Goal: Information Seeking & Learning: Find specific fact

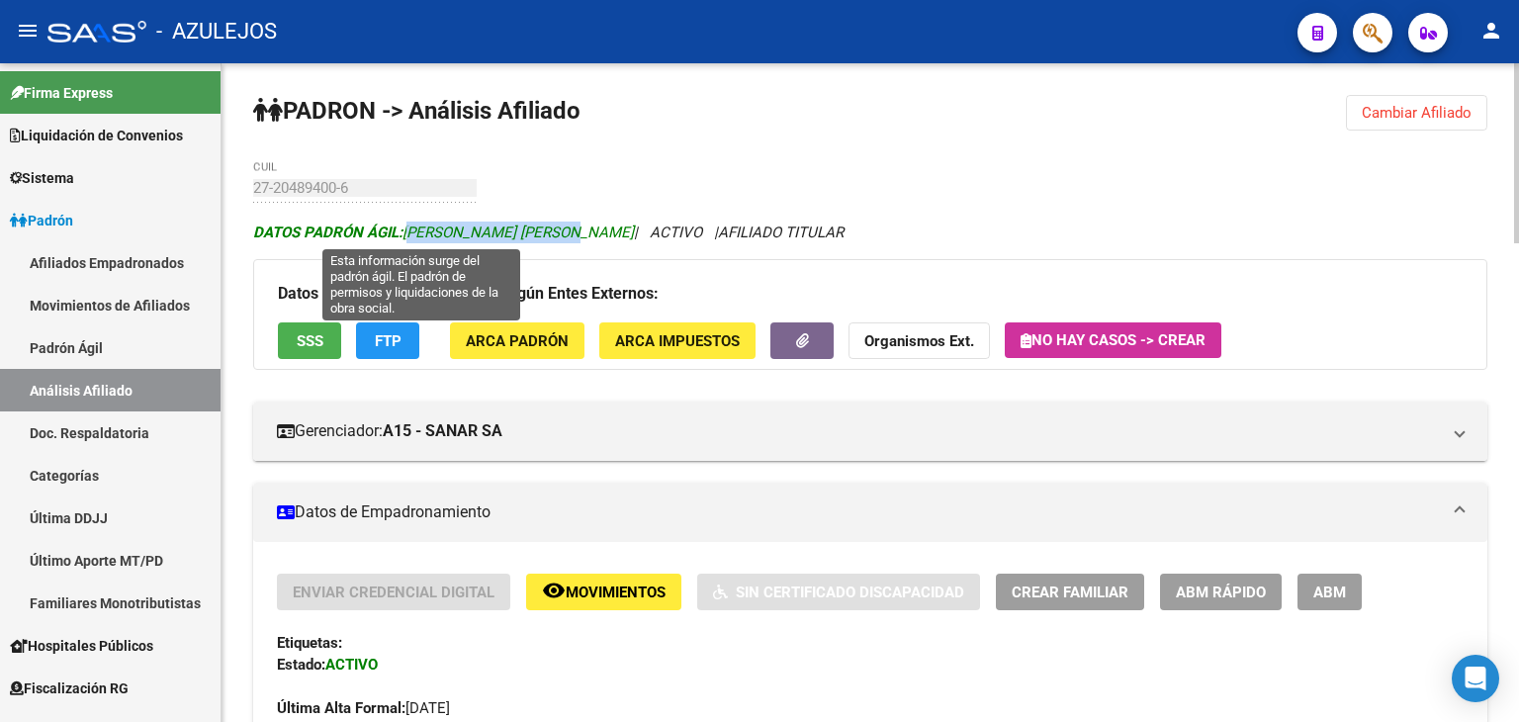
drag, startPoint x: 407, startPoint y: 229, endPoint x: 584, endPoint y: 232, distance: 177.1
click at [584, 232] on span "DATOS PADRÓN ÁGIL: [PERSON_NAME] [PERSON_NAME]" at bounding box center [443, 233] width 381 height 18
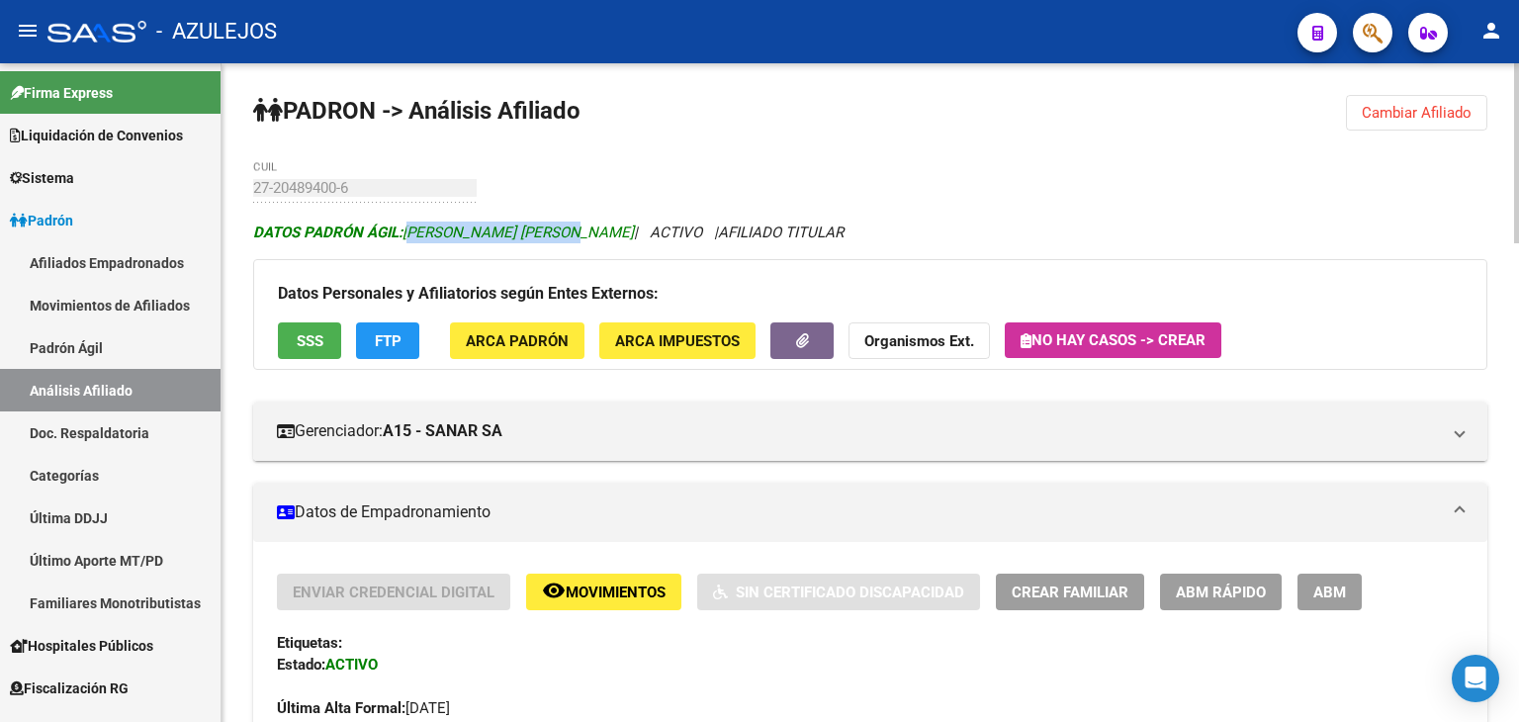
copy span "[PERSON_NAME] [PERSON_NAME]"
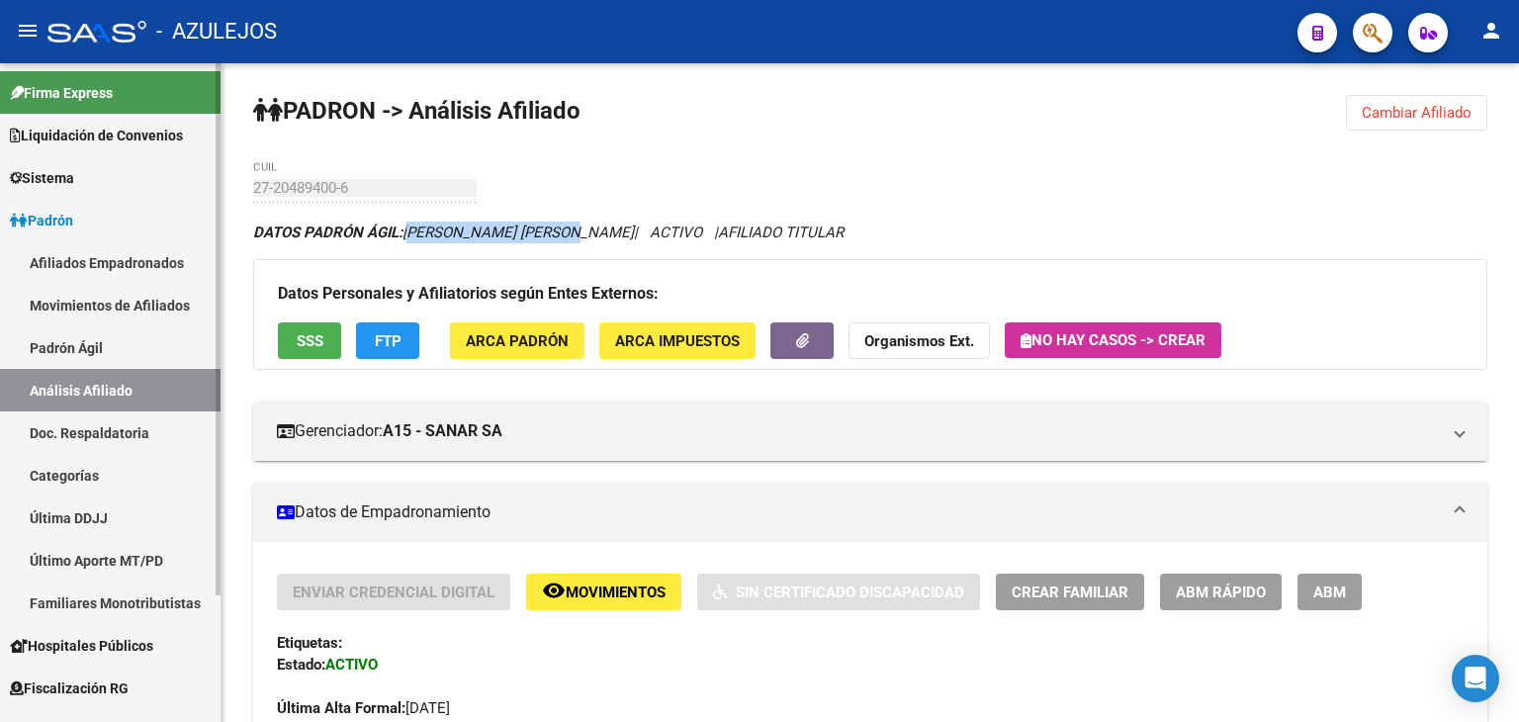
drag, startPoint x: 44, startPoint y: 337, endPoint x: 69, endPoint y: 341, distance: 26.0
click at [44, 337] on link "Padrón Ágil" at bounding box center [110, 347] width 221 height 43
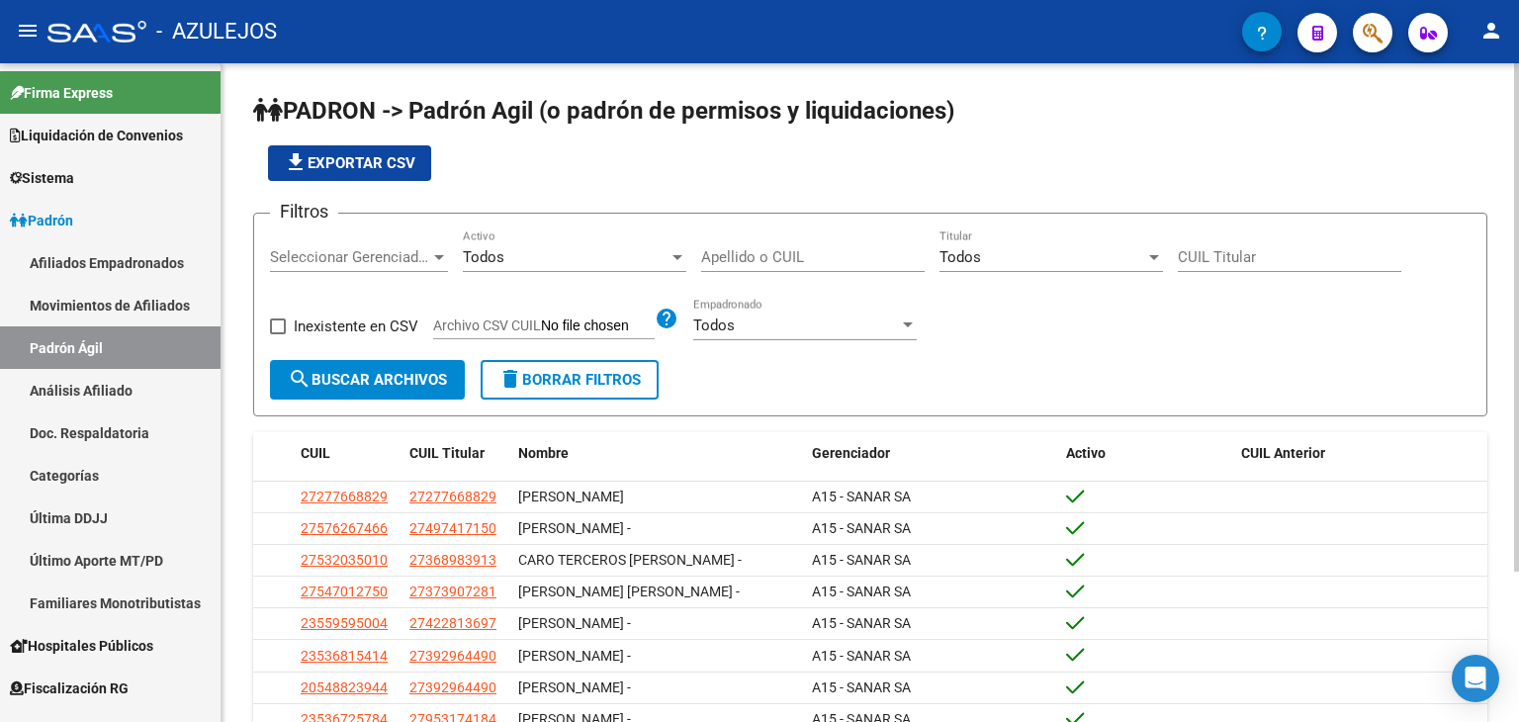
click at [748, 255] on input "Apellido o CUIL" at bounding box center [813, 257] width 224 height 18
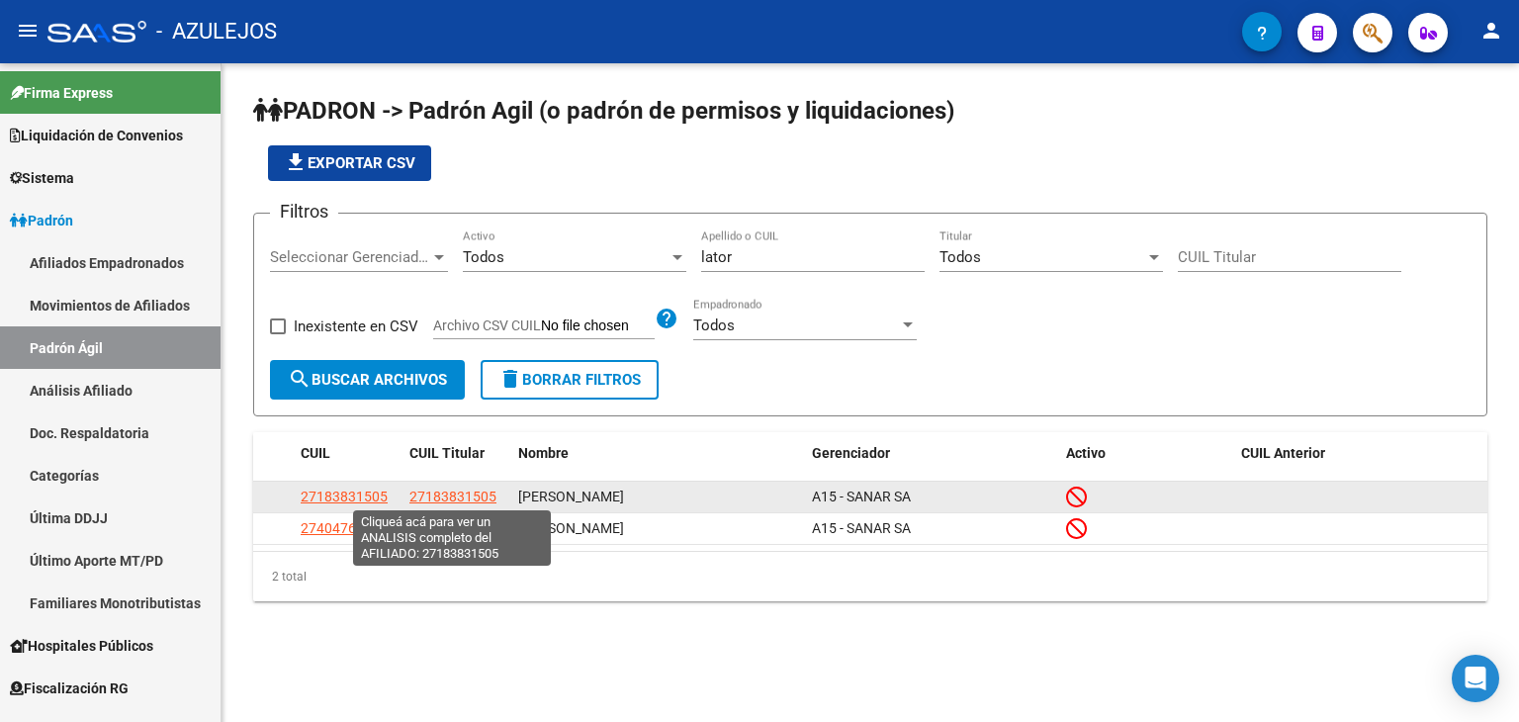
click at [427, 496] on span "27183831505" at bounding box center [453, 497] width 87 height 16
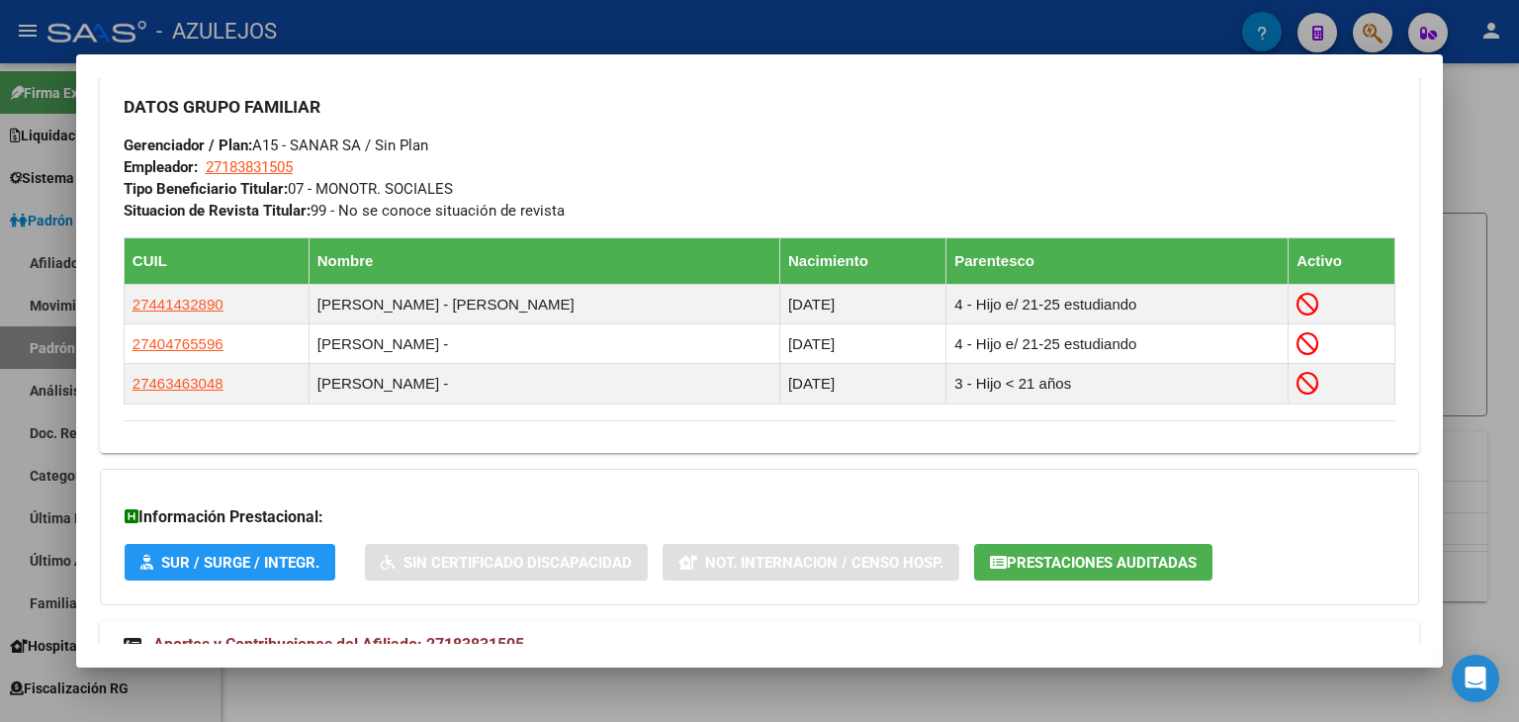
scroll to position [1057, 0]
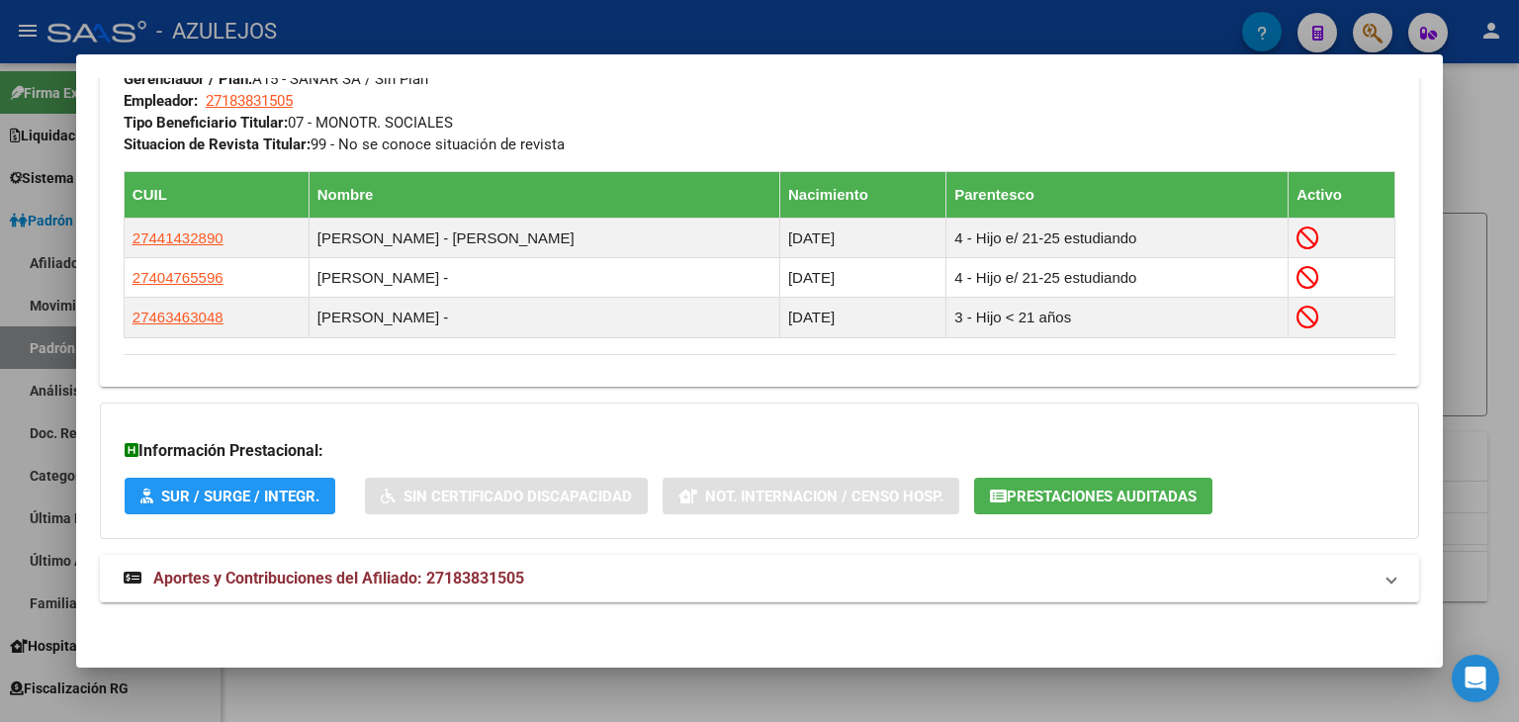
click at [369, 571] on span "Aportes y Contribuciones del Afiliado: 27183831505" at bounding box center [338, 578] width 371 height 19
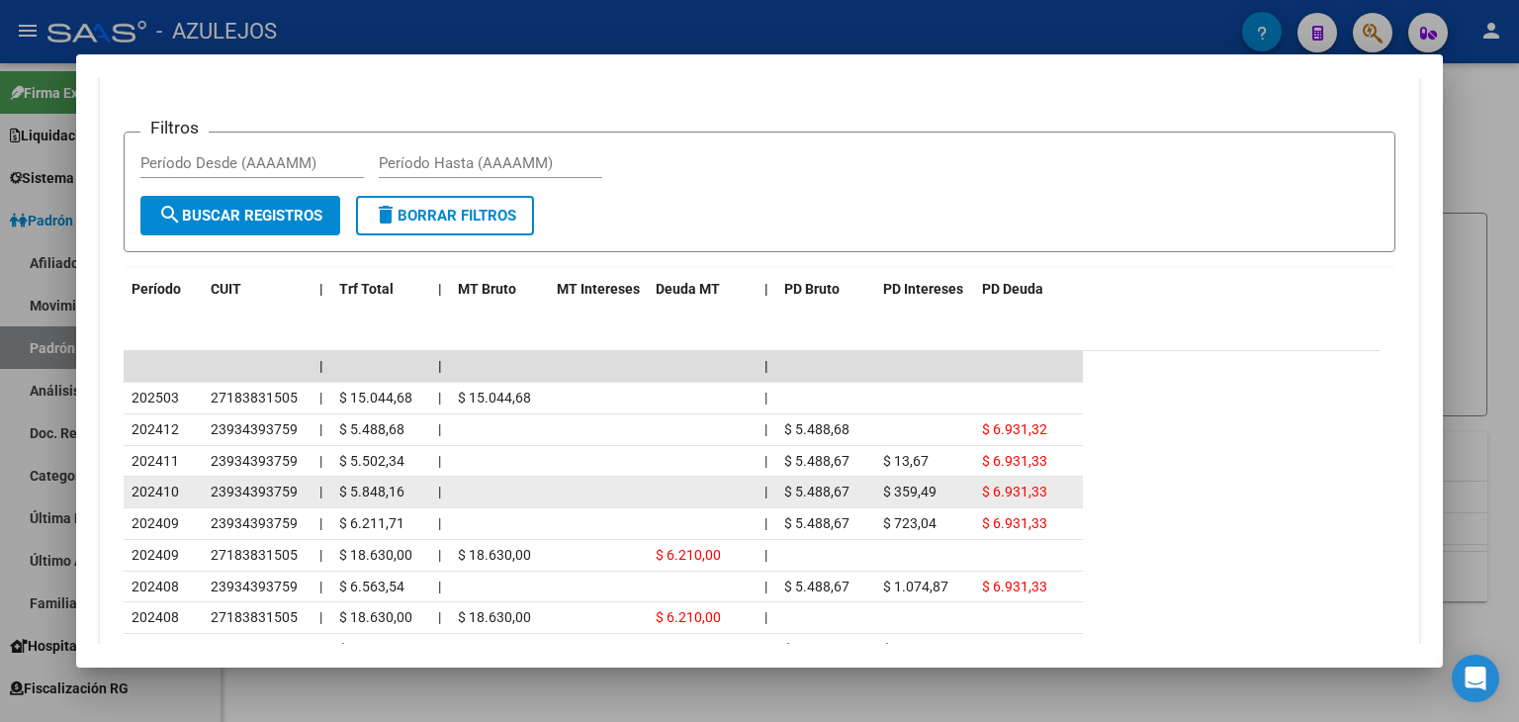
scroll to position [1750, 0]
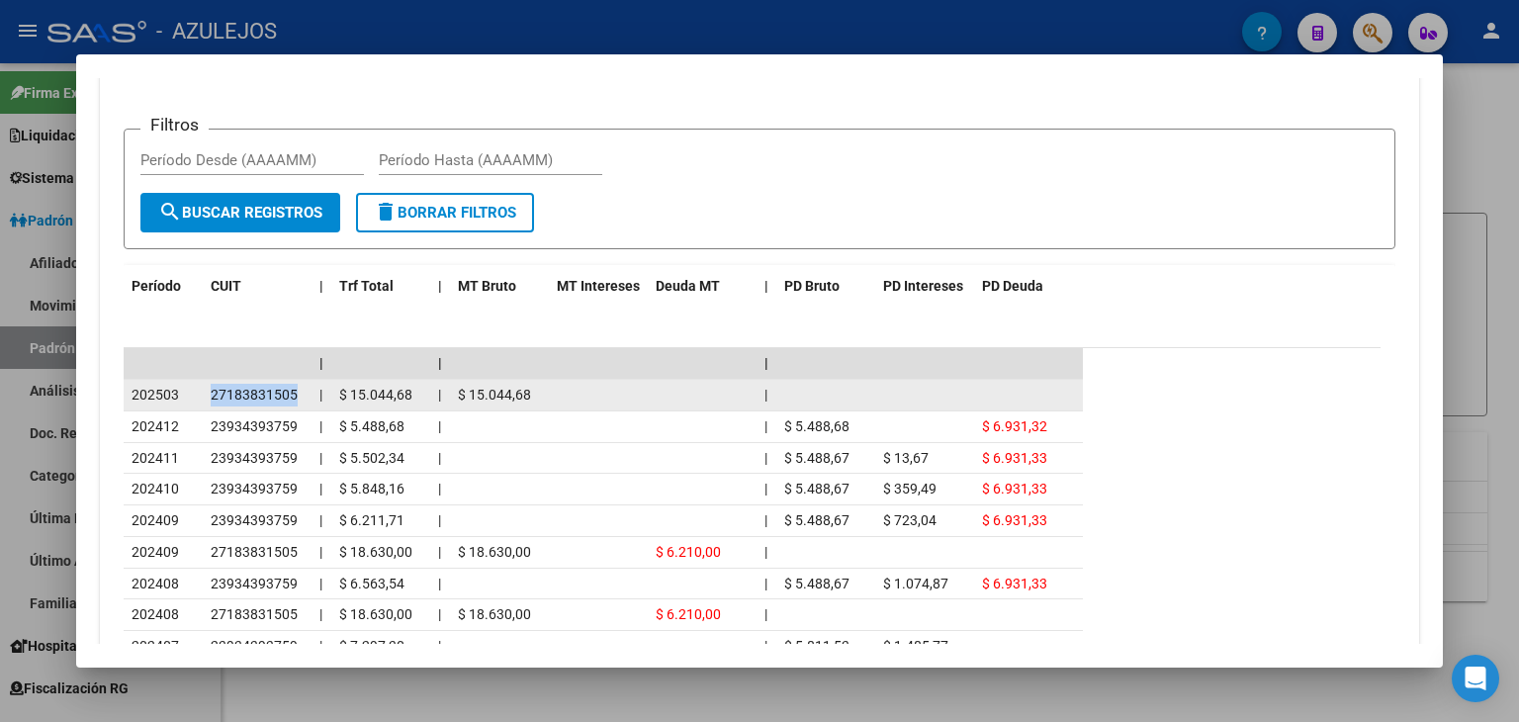
drag, startPoint x: 210, startPoint y: 387, endPoint x: 294, endPoint y: 389, distance: 84.1
click at [294, 389] on span "27183831505" at bounding box center [254, 395] width 87 height 16
copy span "27183831505"
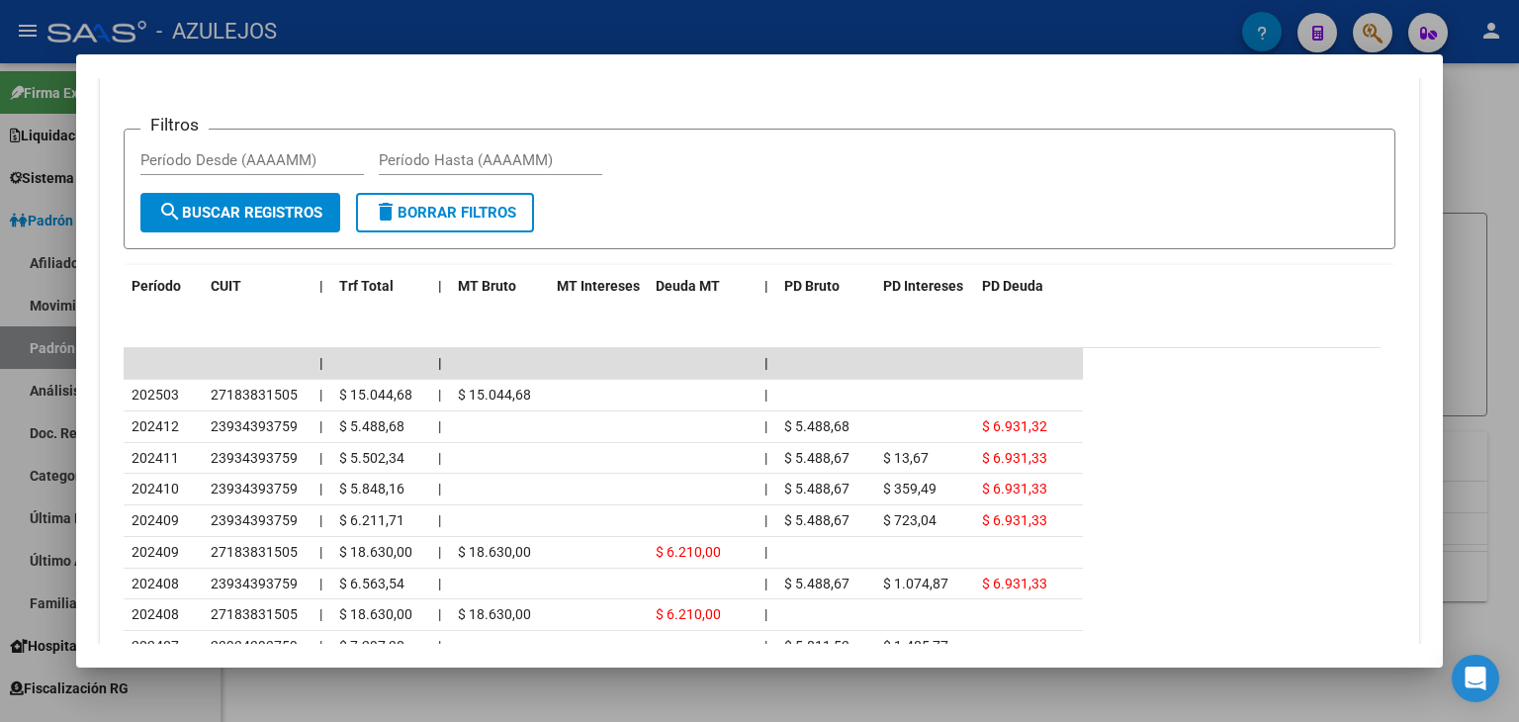
click at [361, 25] on div at bounding box center [759, 361] width 1519 height 722
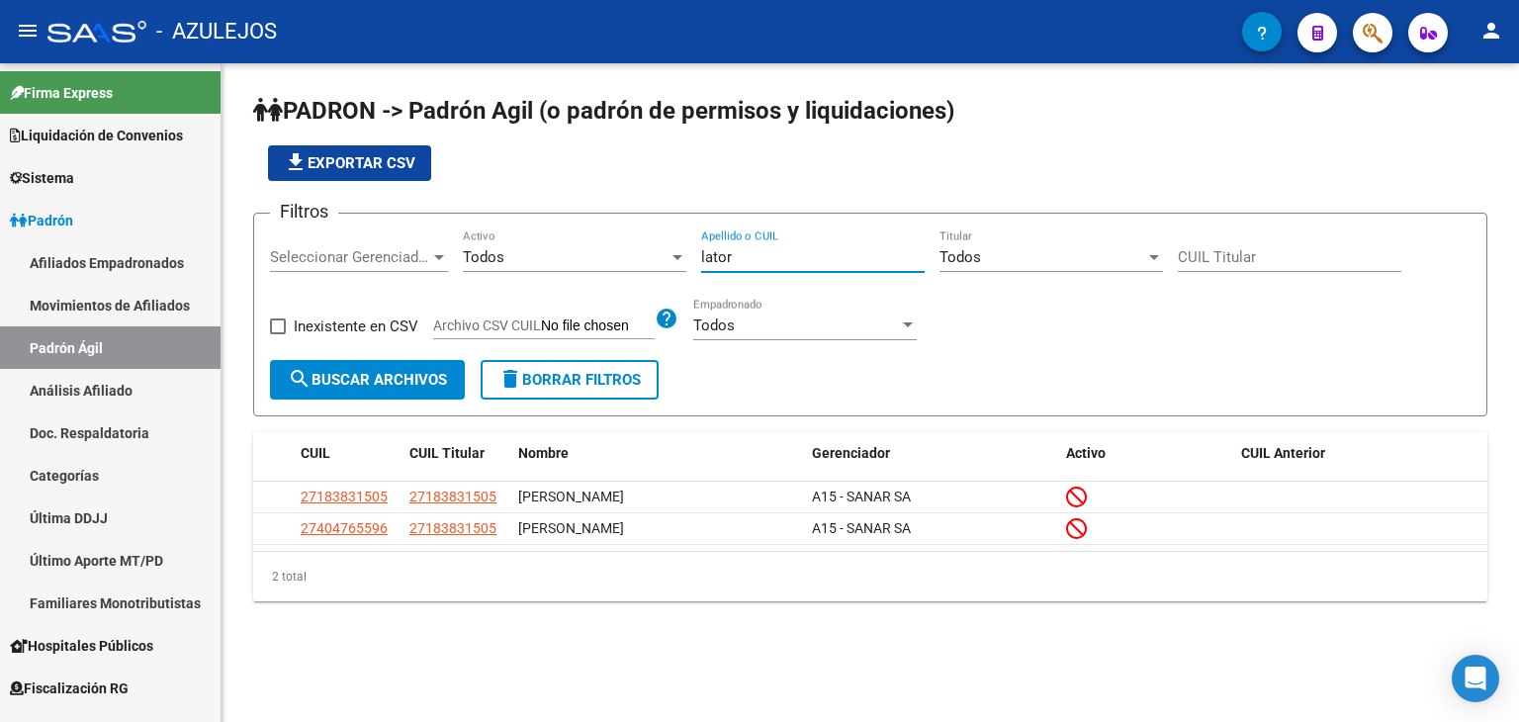
click at [736, 256] on input "lator" at bounding box center [813, 257] width 224 height 18
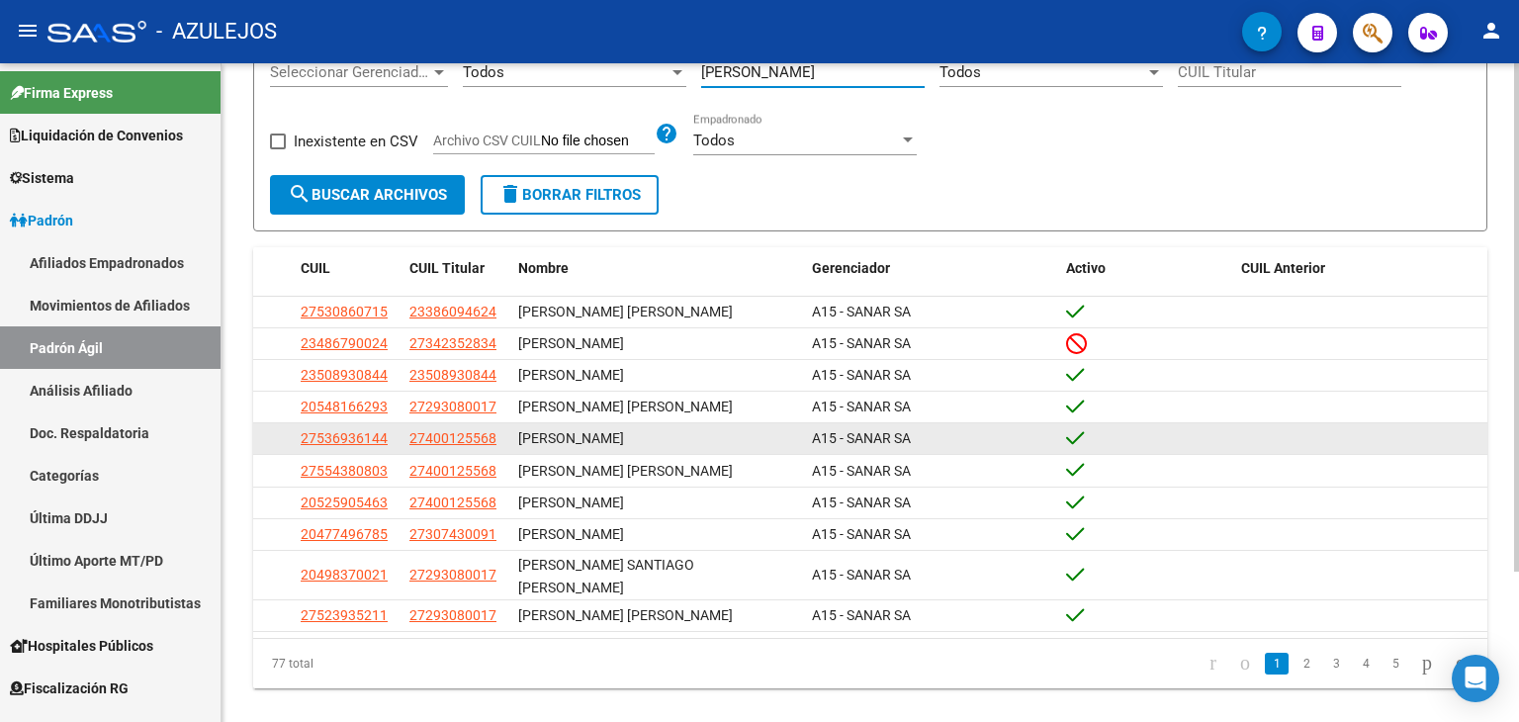
scroll to position [195, 0]
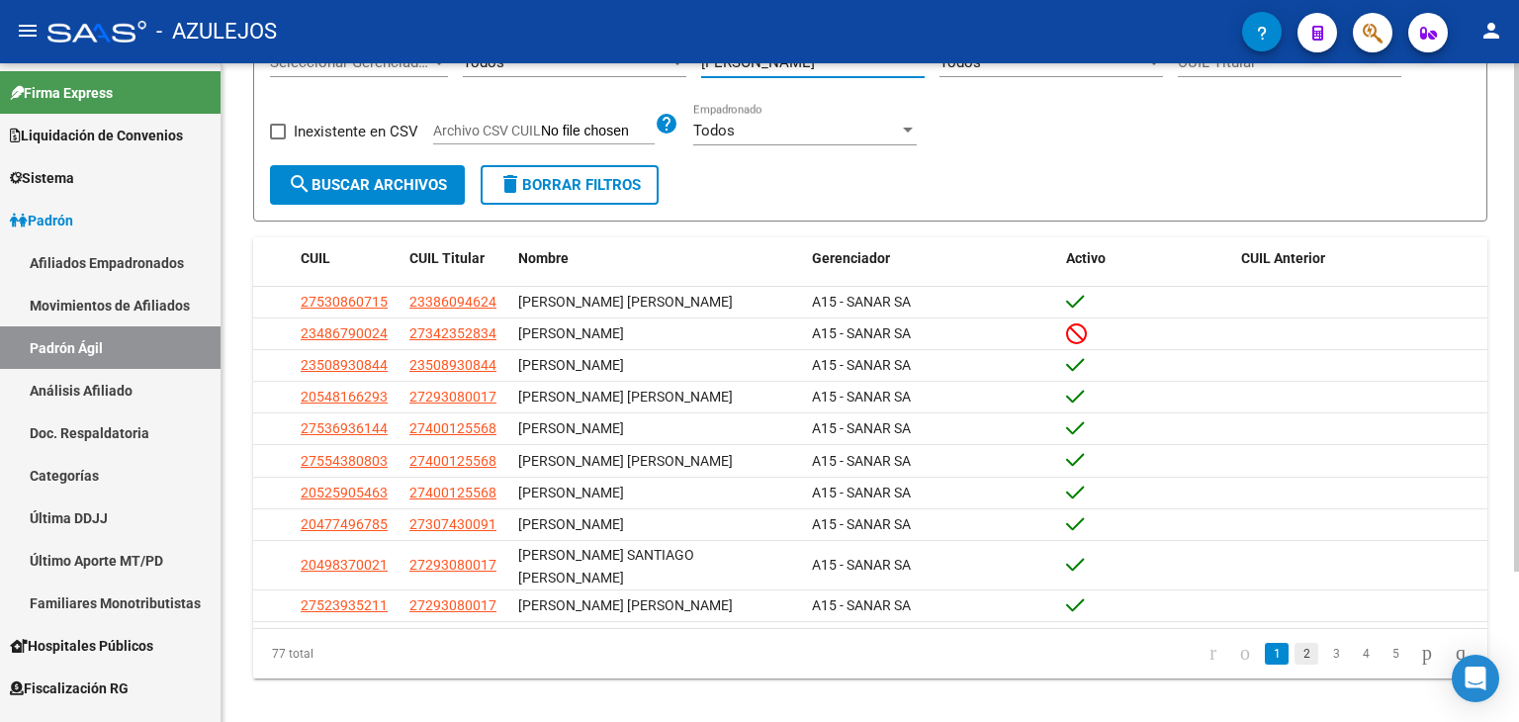
type input "[PERSON_NAME]"
click at [1295, 643] on link "2" at bounding box center [1307, 654] width 24 height 22
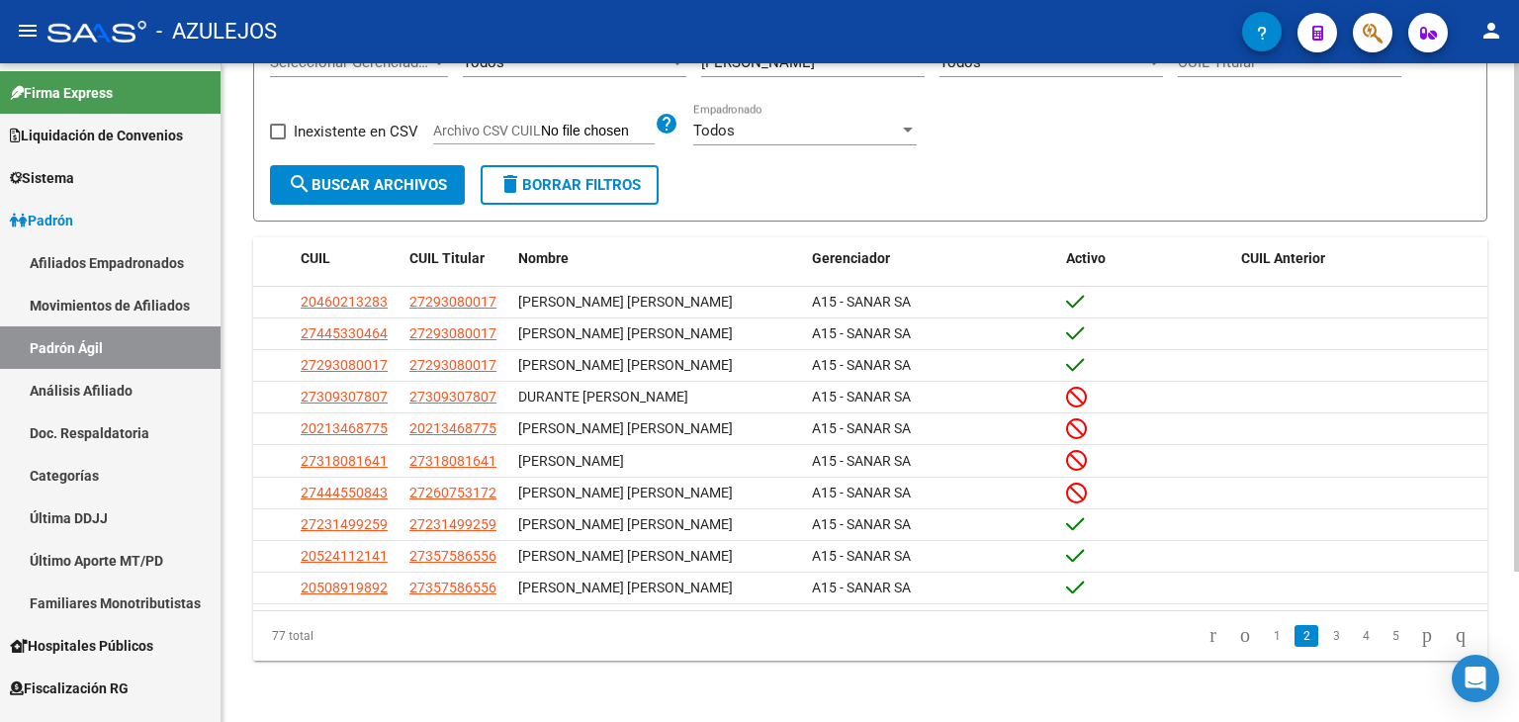
click at [1324, 637] on link "3" at bounding box center [1336, 636] width 24 height 22
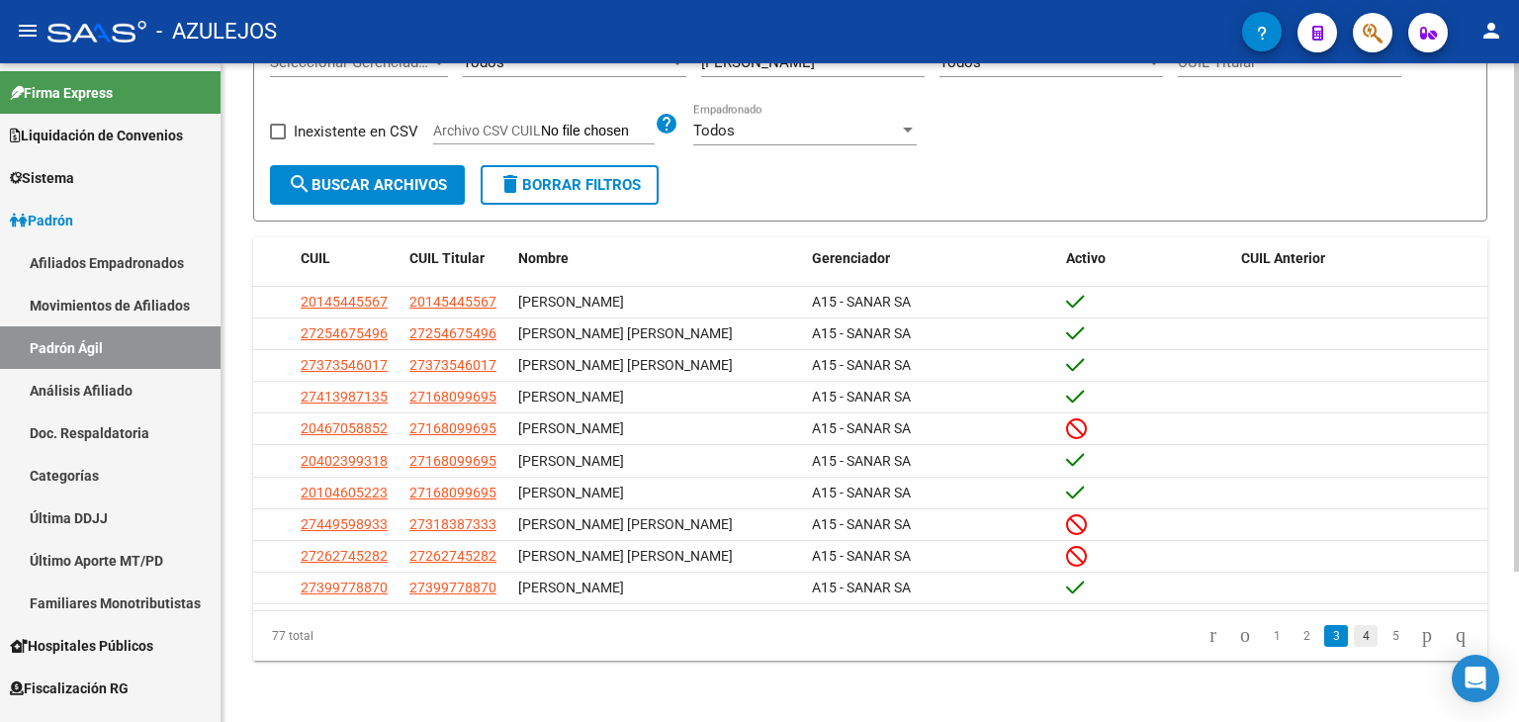
click at [1354, 639] on link "4" at bounding box center [1366, 636] width 24 height 22
click at [1354, 635] on link "5" at bounding box center [1366, 636] width 24 height 22
click at [1354, 634] on link "6" at bounding box center [1366, 636] width 24 height 22
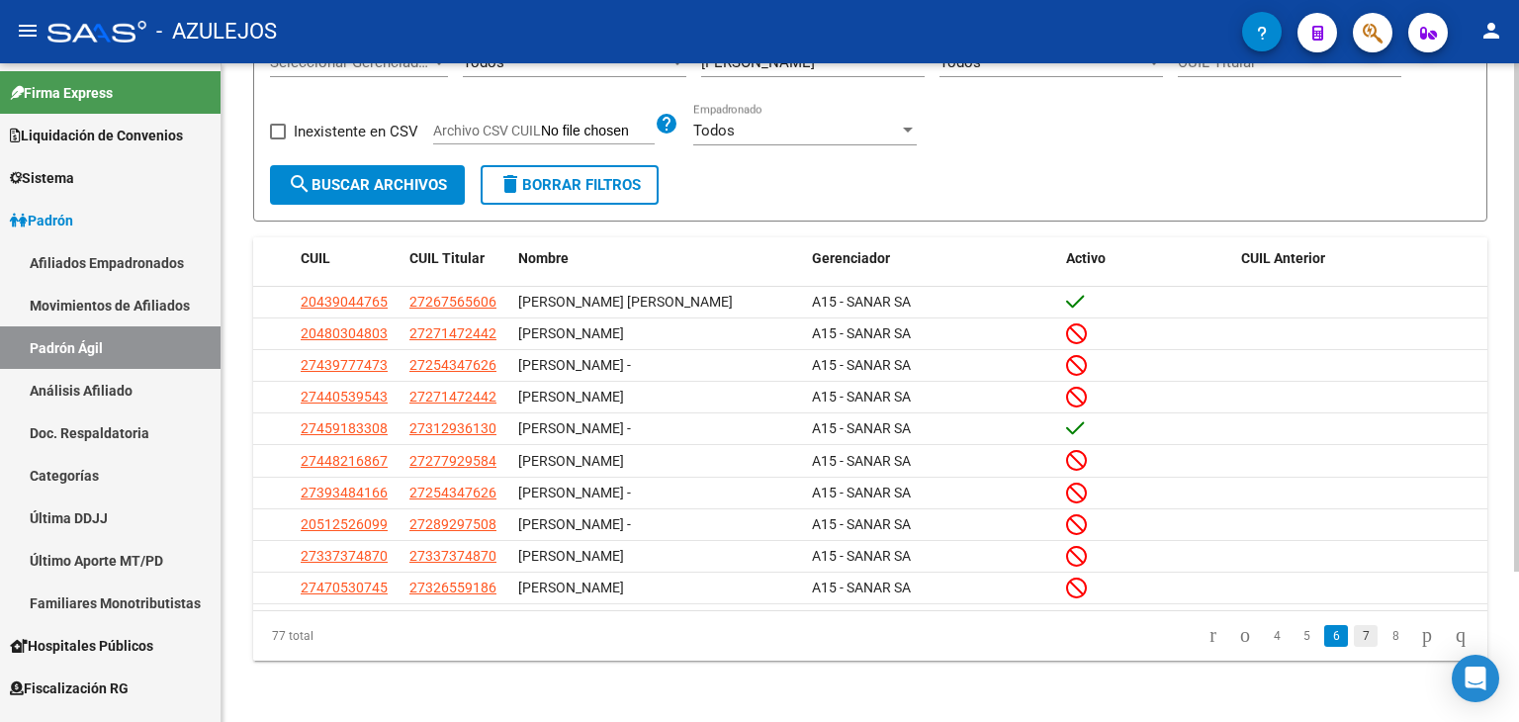
click at [1354, 634] on link "7" at bounding box center [1366, 636] width 24 height 22
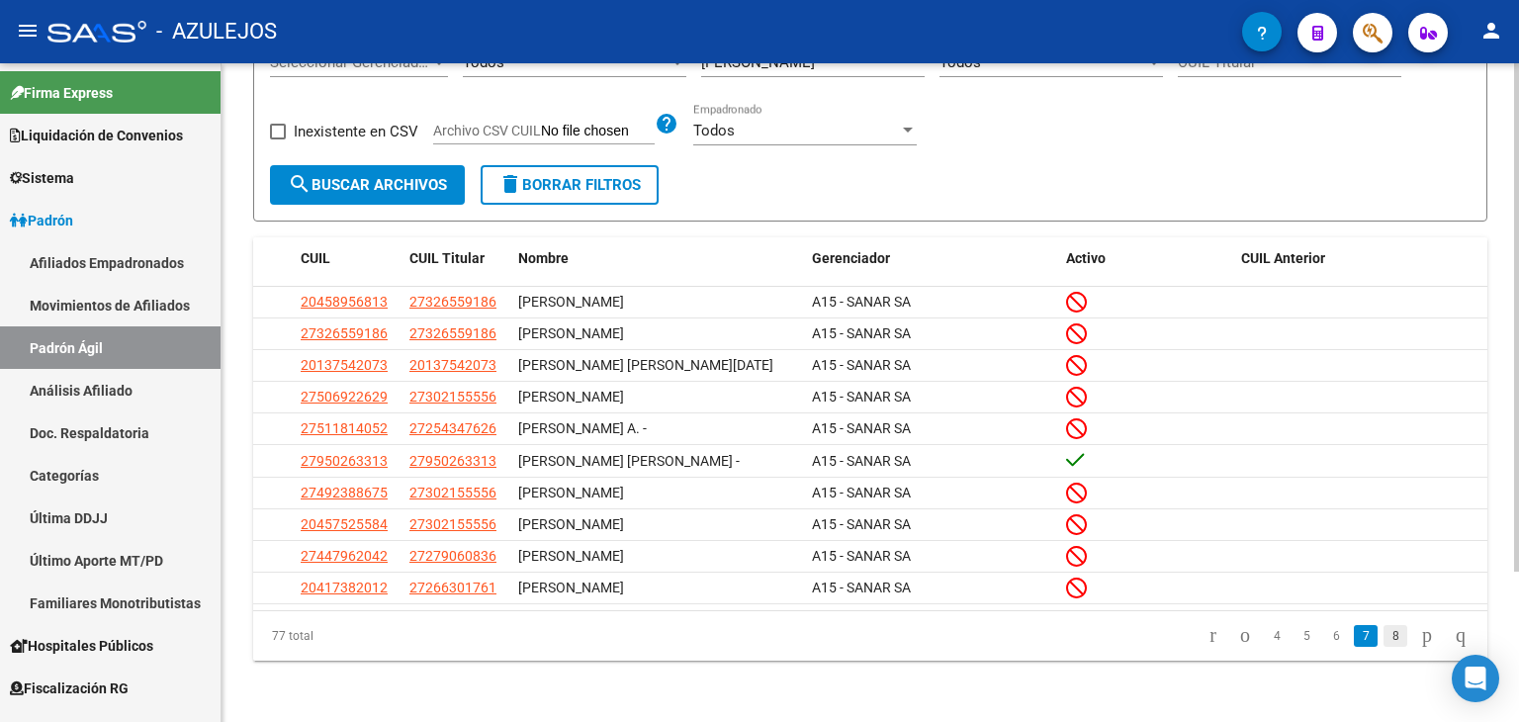
click at [1384, 638] on link "8" at bounding box center [1396, 636] width 24 height 22
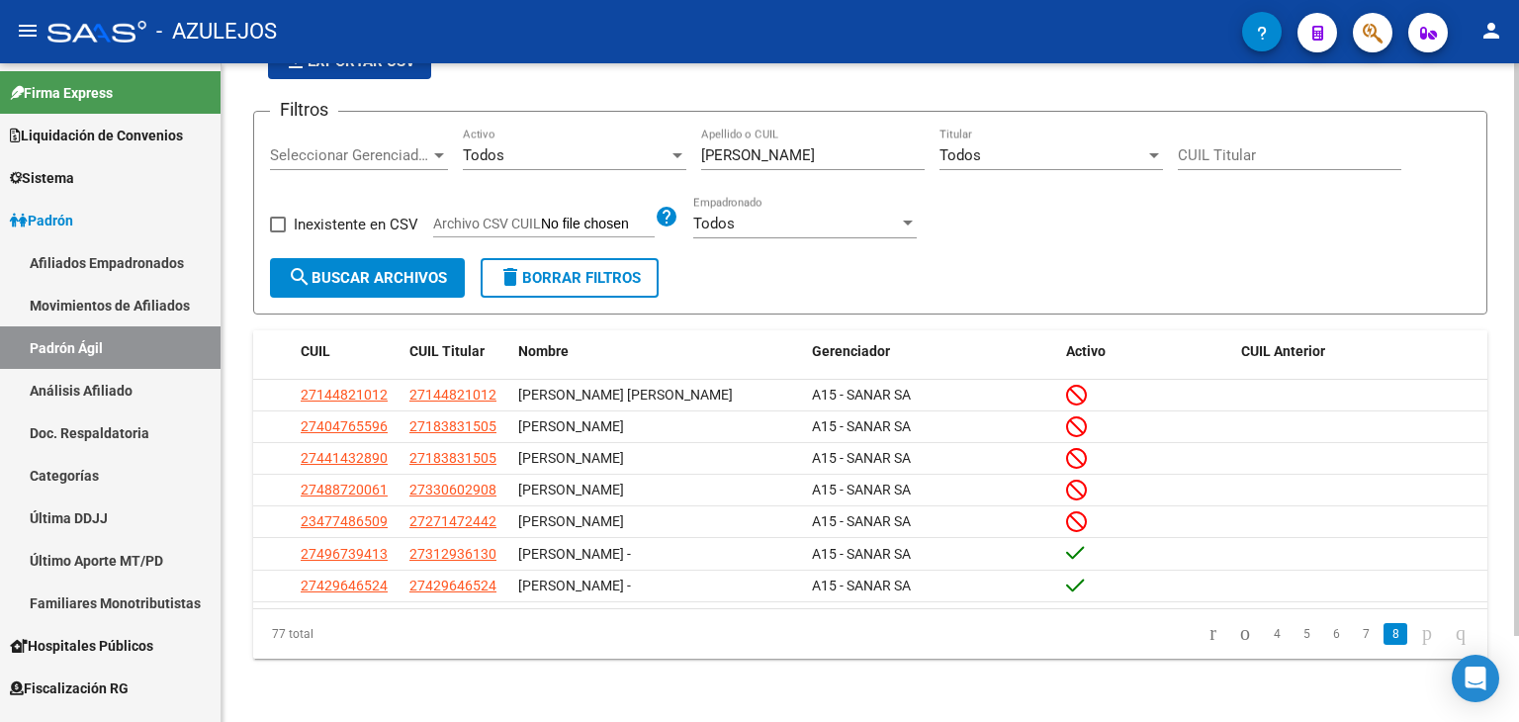
scroll to position [99, 0]
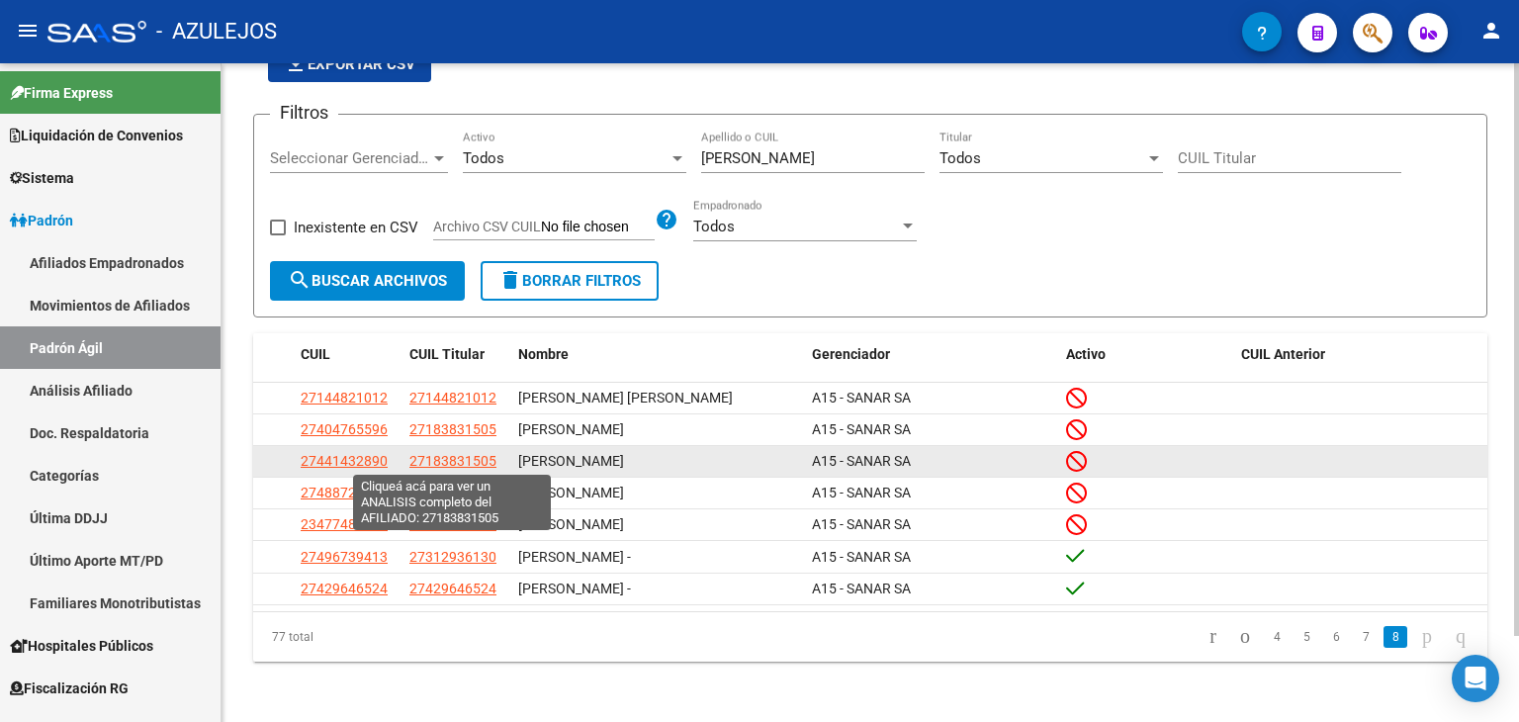
click at [437, 462] on span "27183831505" at bounding box center [453, 461] width 87 height 16
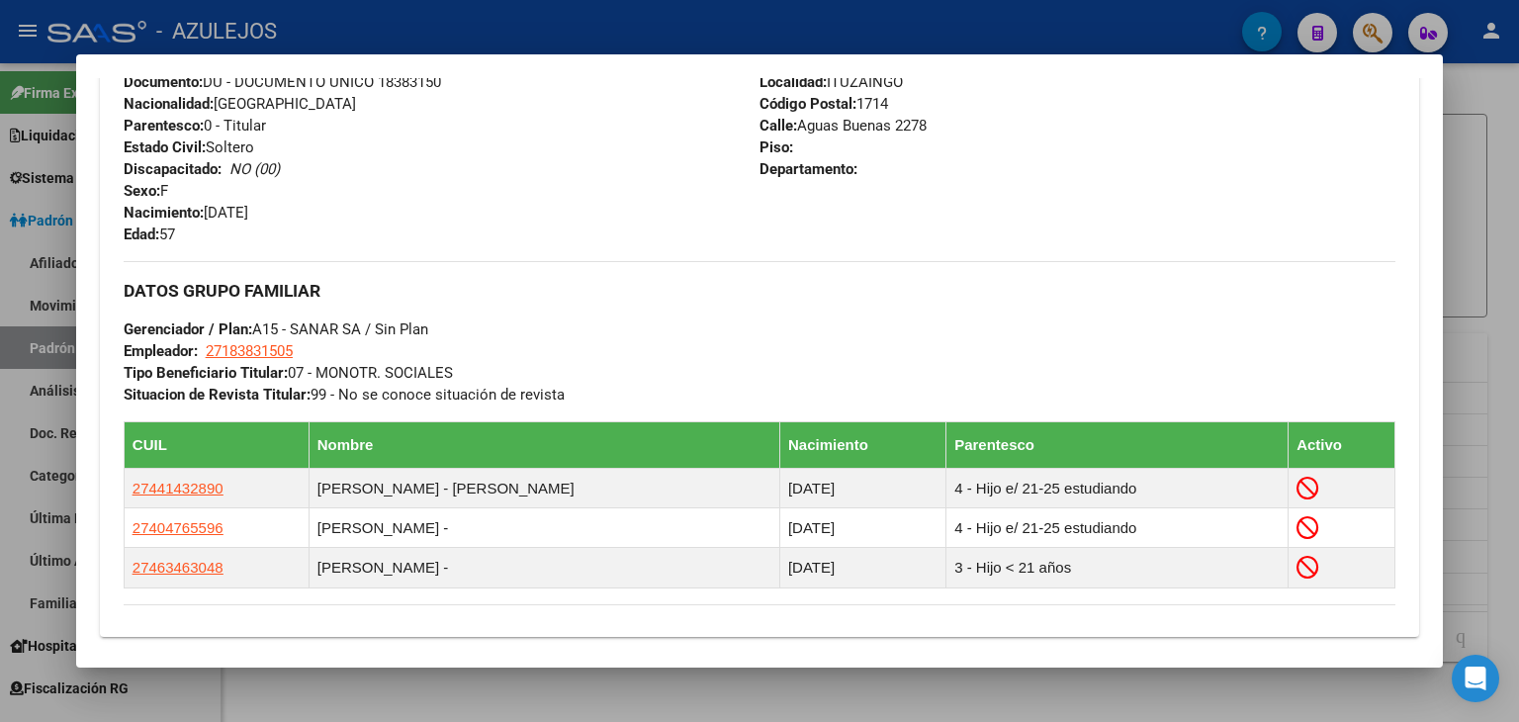
scroll to position [890, 0]
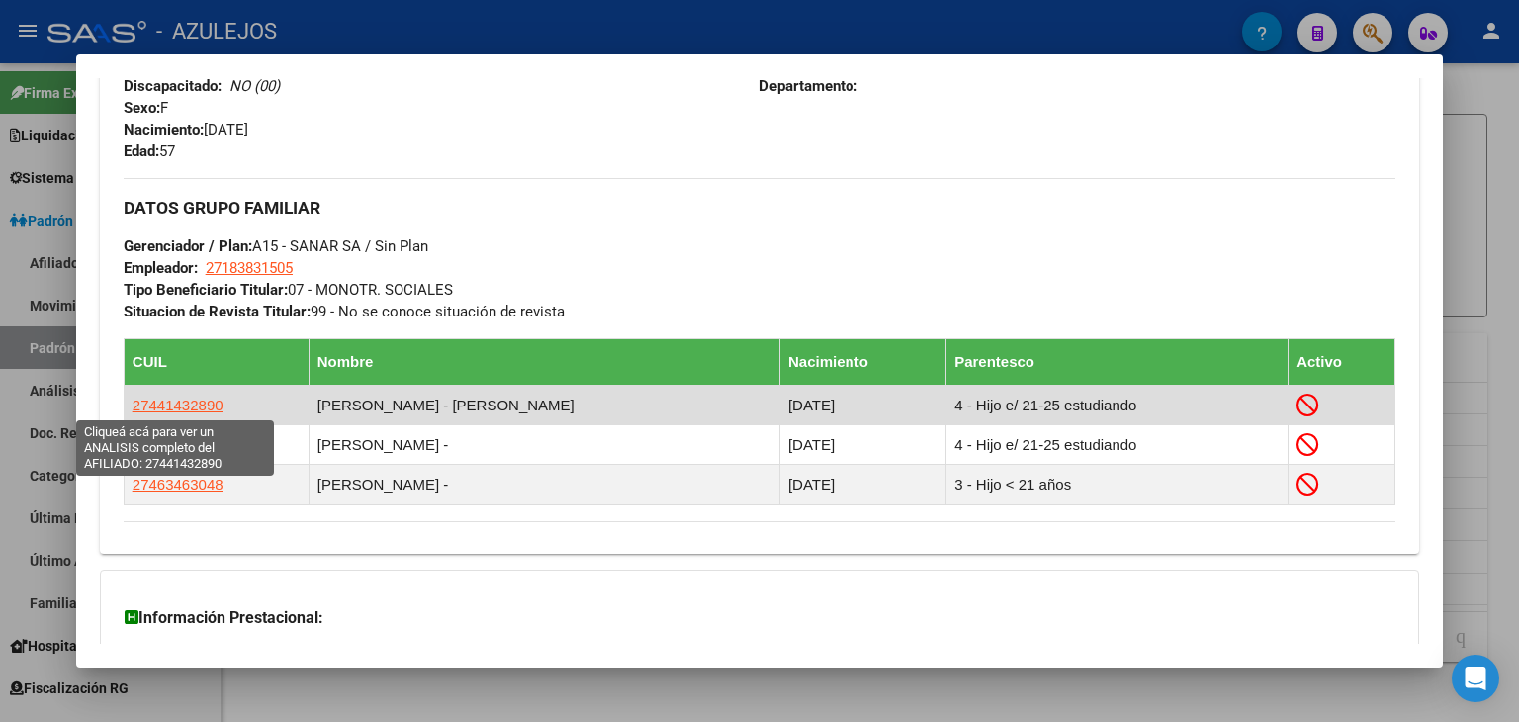
click at [180, 402] on span "27441432890" at bounding box center [178, 405] width 91 height 17
type textarea "27441432890"
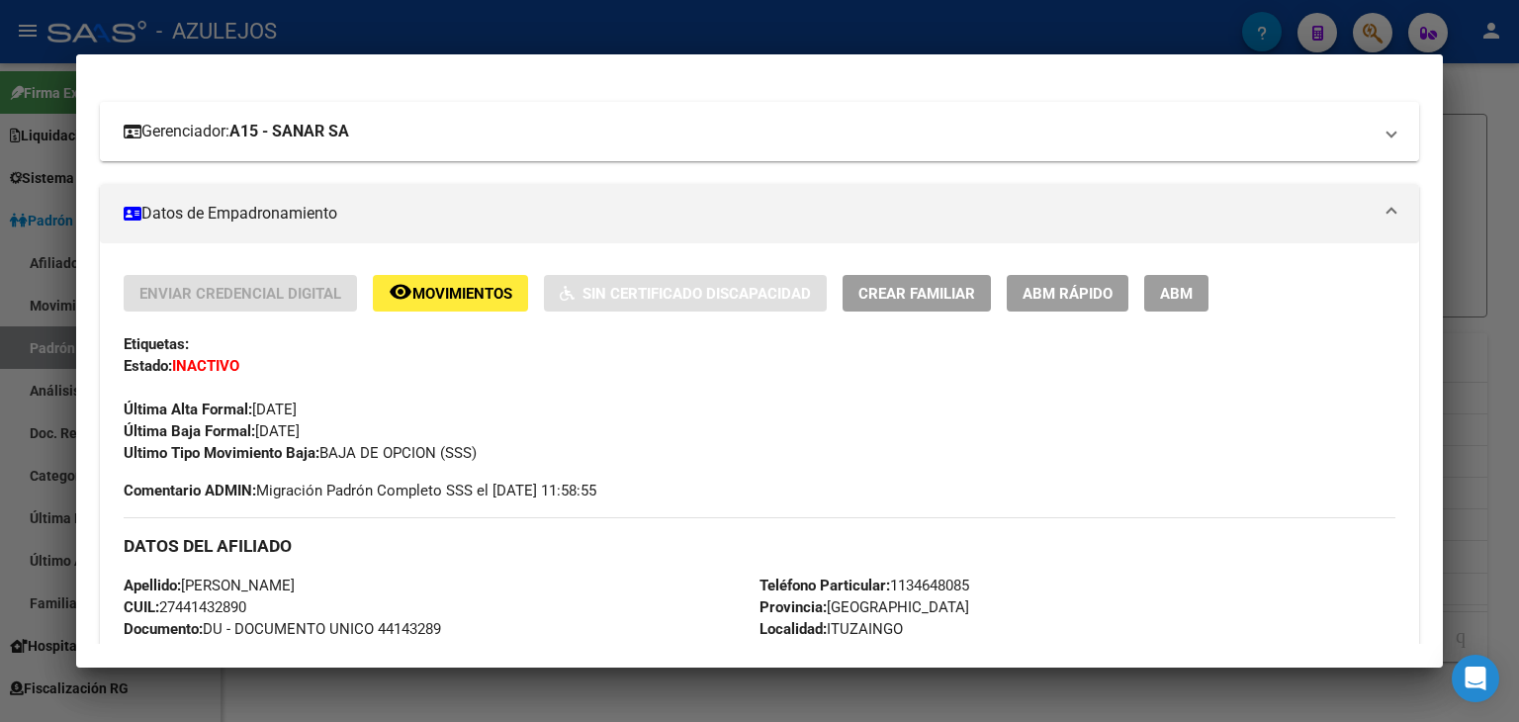
scroll to position [396, 0]
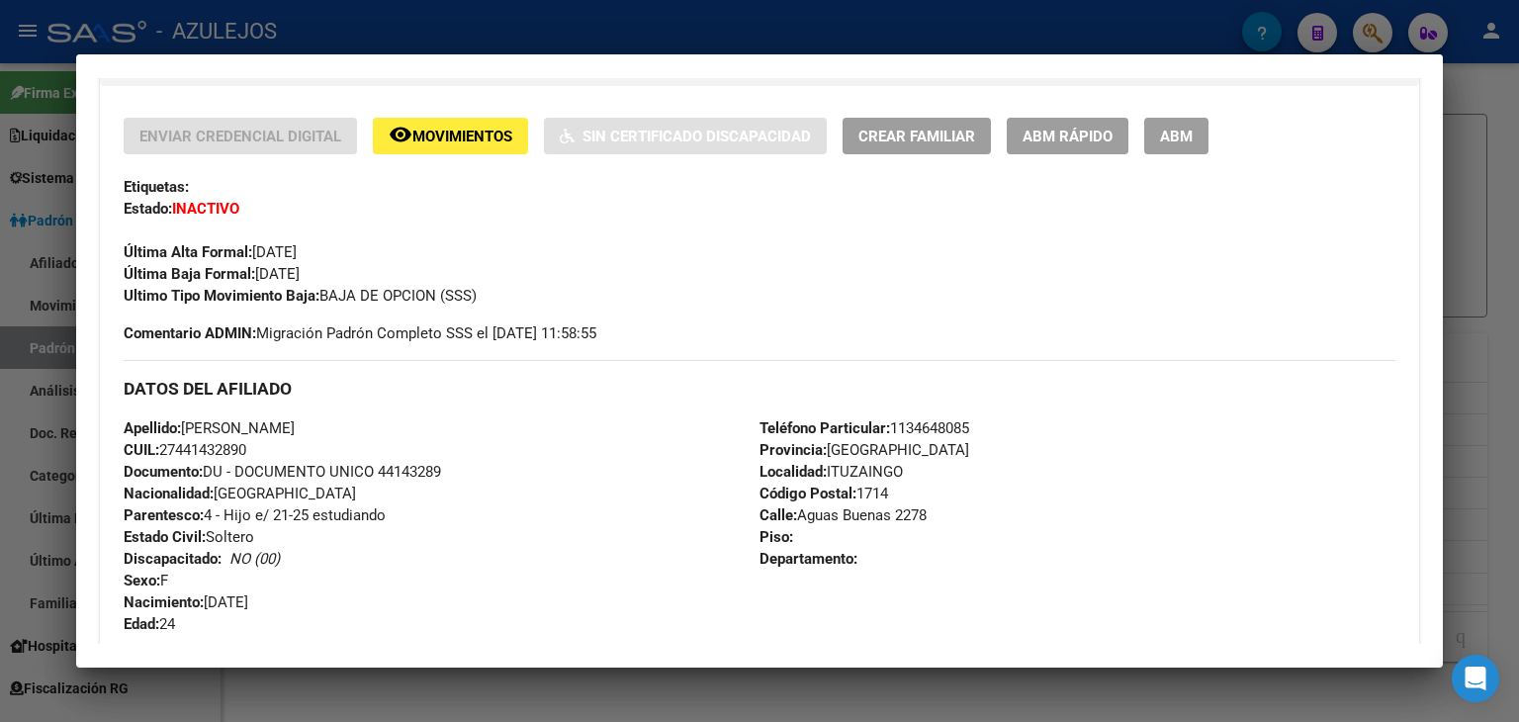
drag, startPoint x: 601, startPoint y: 33, endPoint x: 613, endPoint y: 36, distance: 12.2
click at [601, 32] on div at bounding box center [759, 361] width 1519 height 722
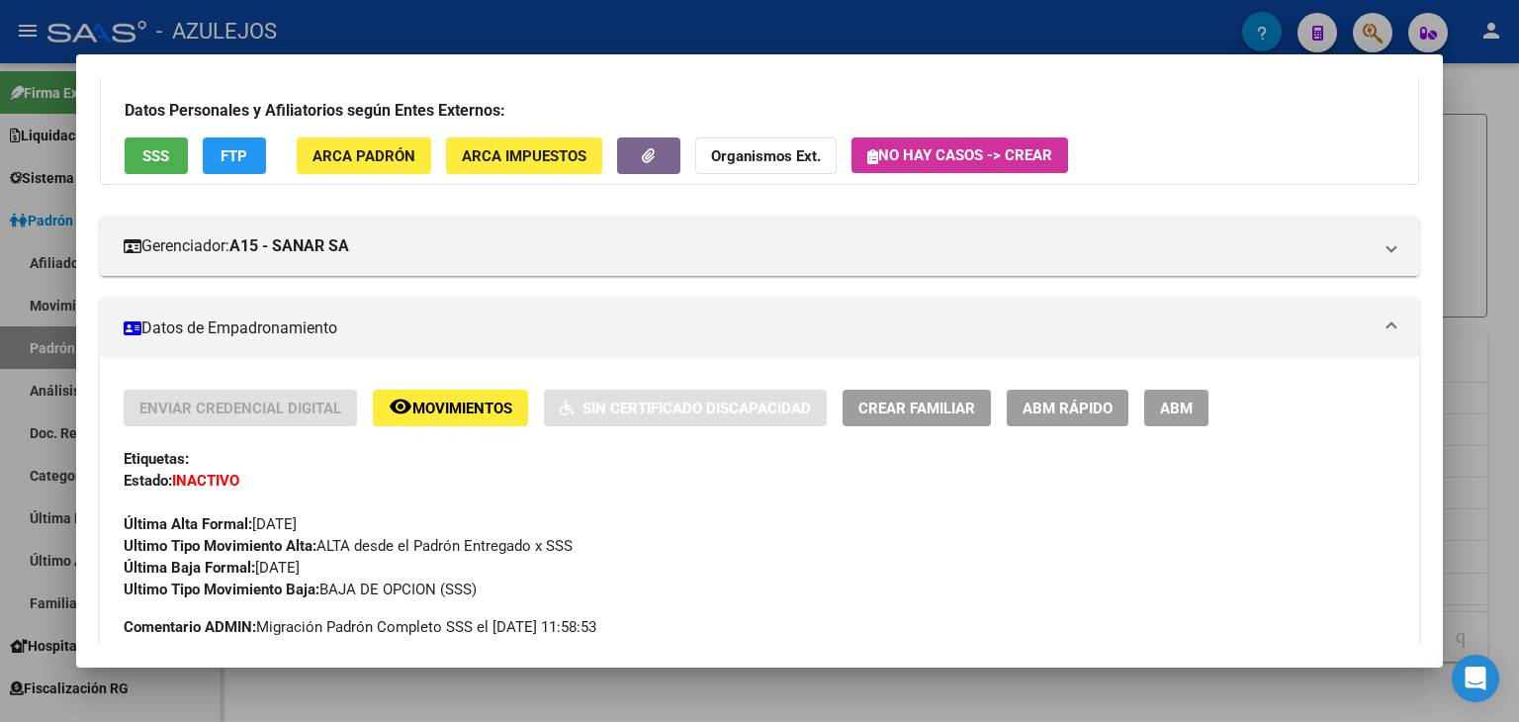
scroll to position [0, 0]
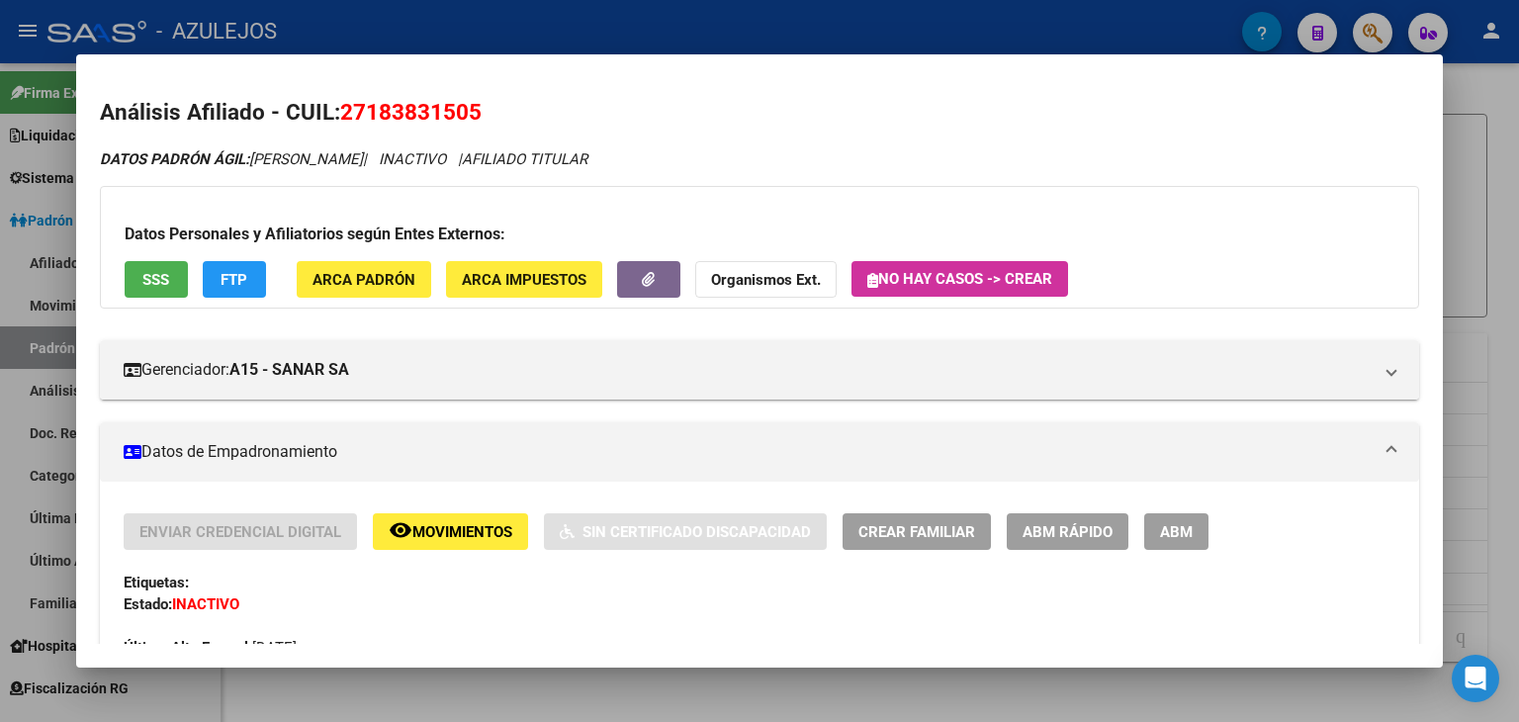
click at [570, 29] on div at bounding box center [759, 361] width 1519 height 722
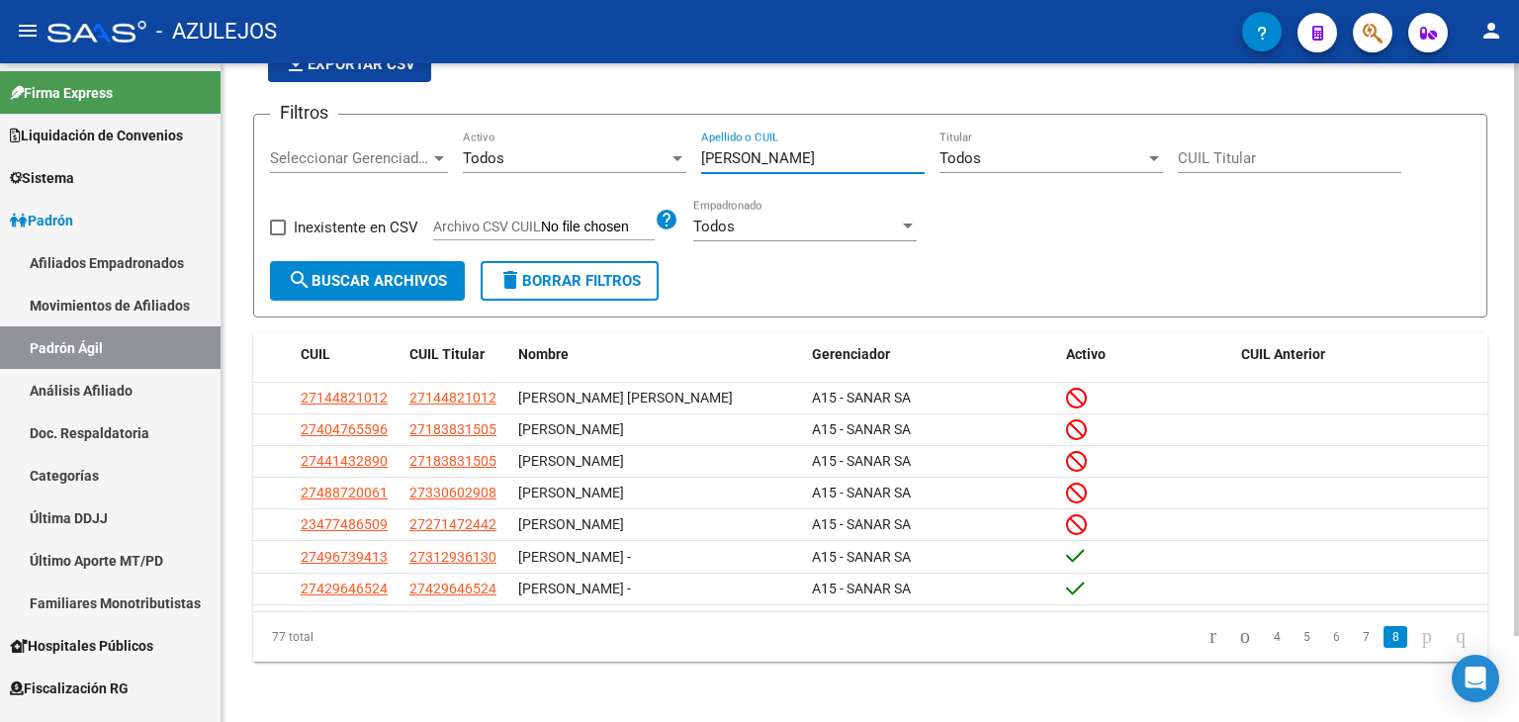
drag, startPoint x: 761, startPoint y: 155, endPoint x: 609, endPoint y: 145, distance: 151.7
click at [609, 145] on div "Filtros Seleccionar Gerenciador Seleccionar Gerenciador Todos Activo [PERSON_NA…" at bounding box center [870, 196] width 1201 height 131
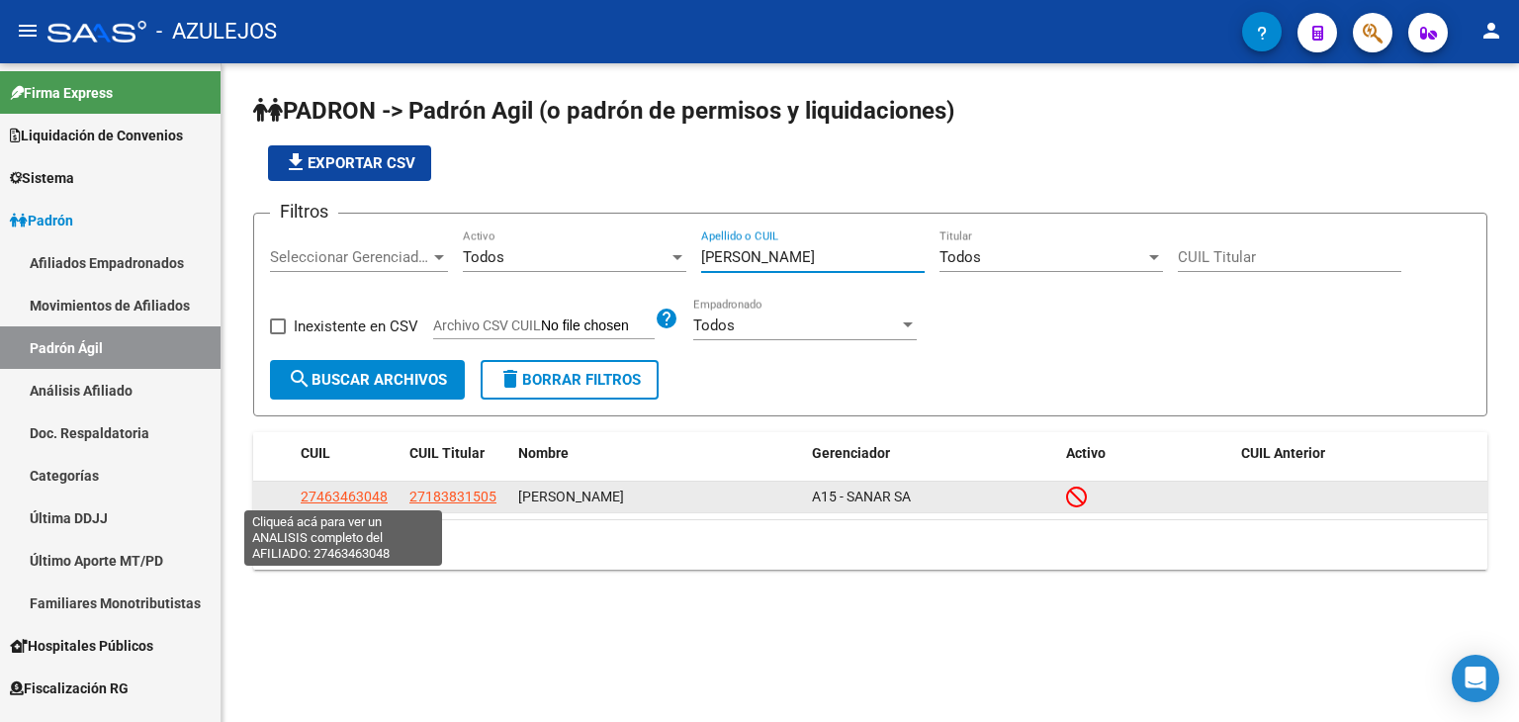
type input "[PERSON_NAME]"
click at [362, 500] on span "27463463048" at bounding box center [344, 497] width 87 height 16
type textarea "27463463048"
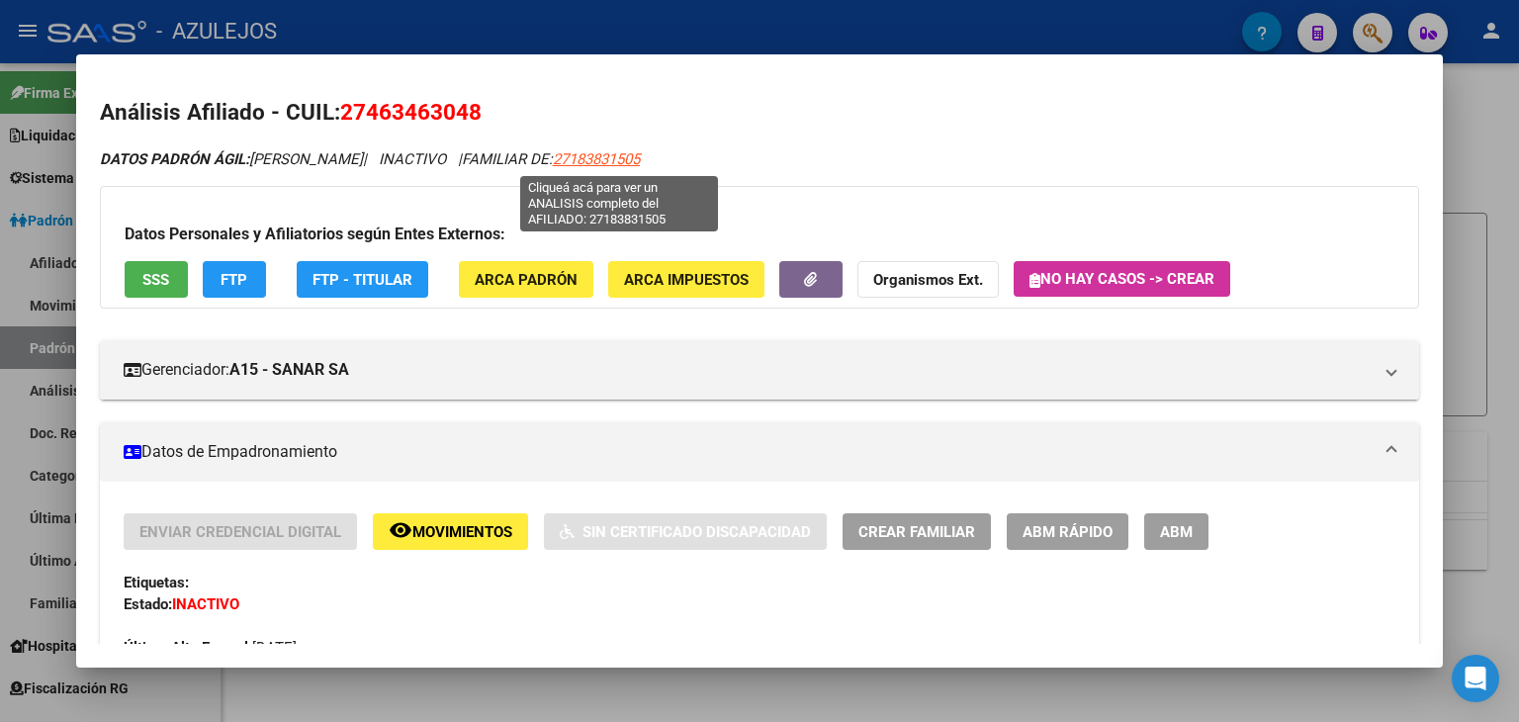
drag, startPoint x: 576, startPoint y: 151, endPoint x: 661, endPoint y: 162, distance: 85.8
click at [665, 162] on div "DATOS PADRÓN ÁGIL: [PERSON_NAME] | INACTIVO | FAMILIAR DE: 27183831505" at bounding box center [760, 159] width 1320 height 23
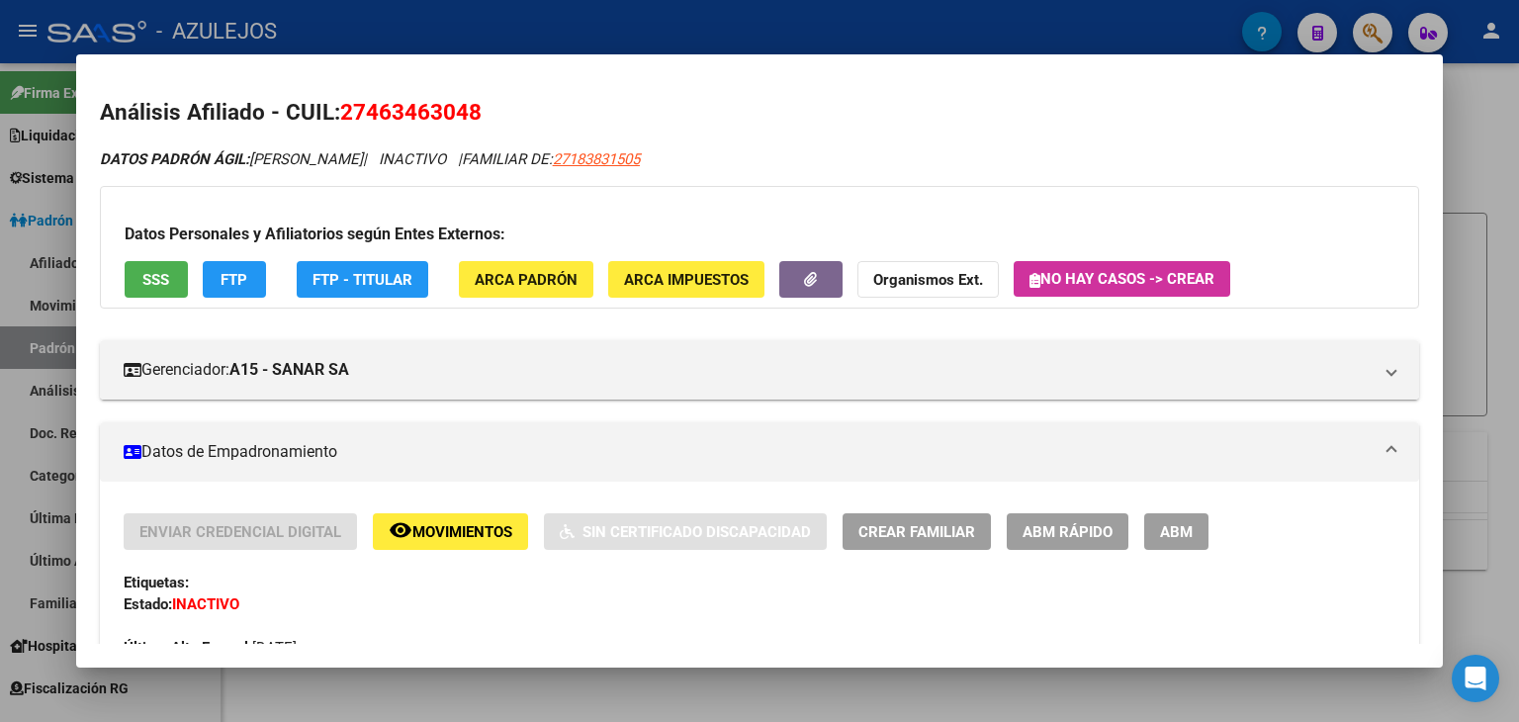
copy span "27183831505"
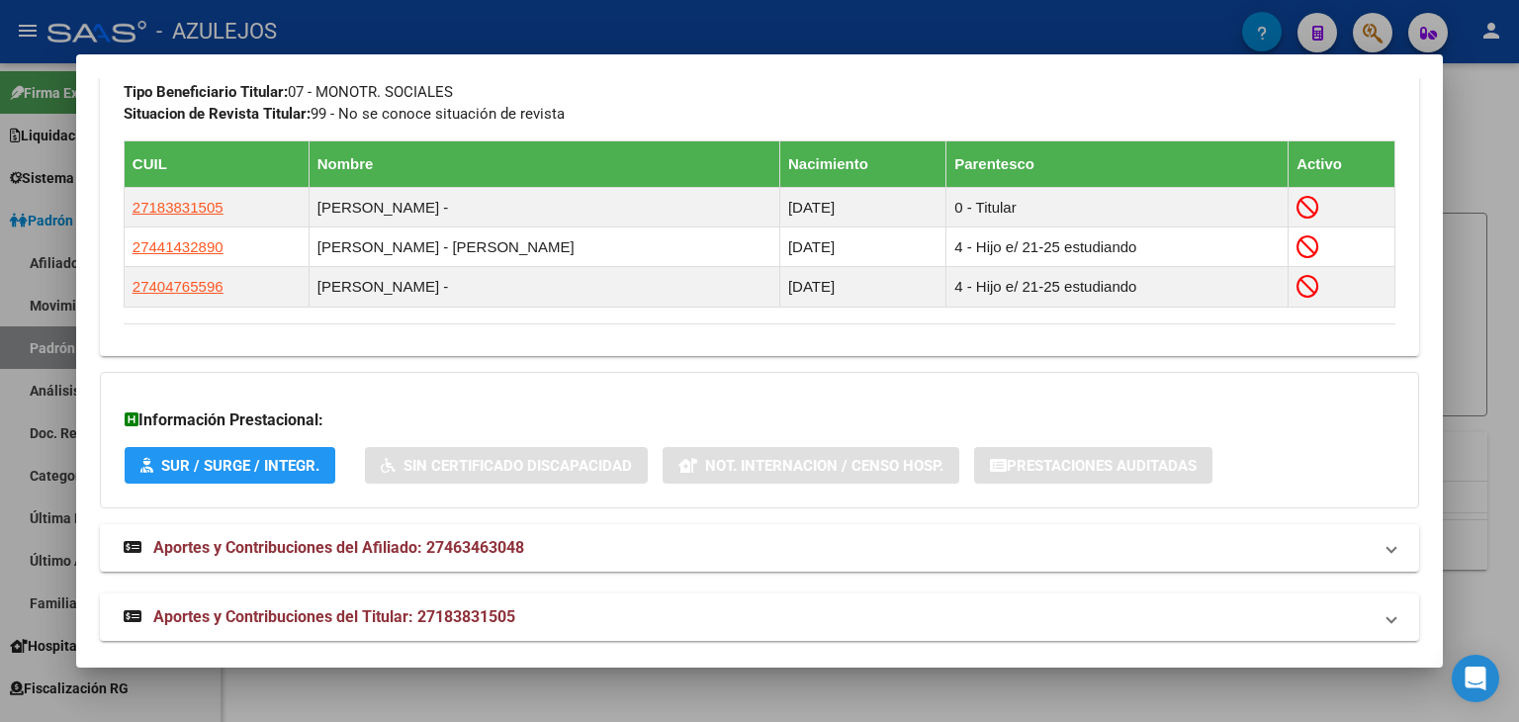
scroll to position [495, 0]
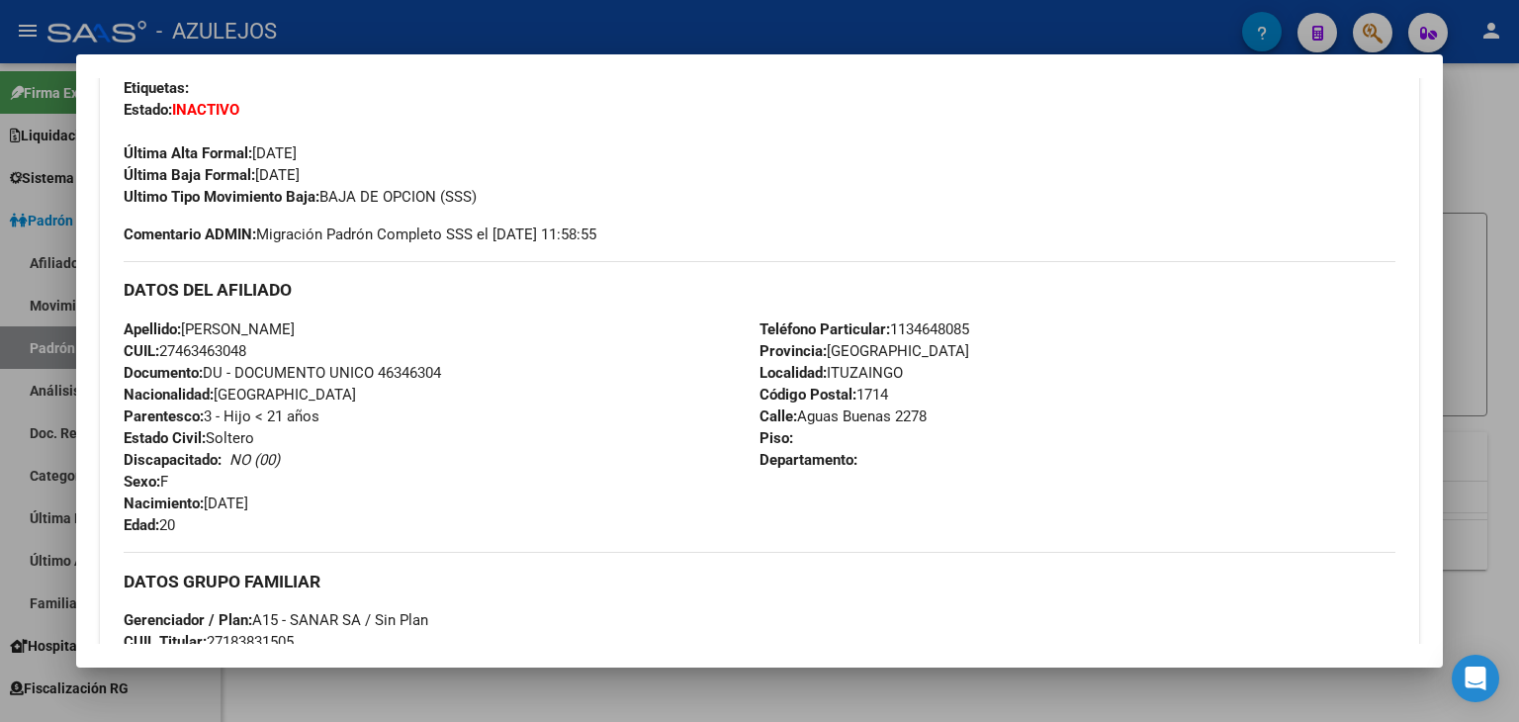
click at [593, 28] on div at bounding box center [759, 361] width 1519 height 722
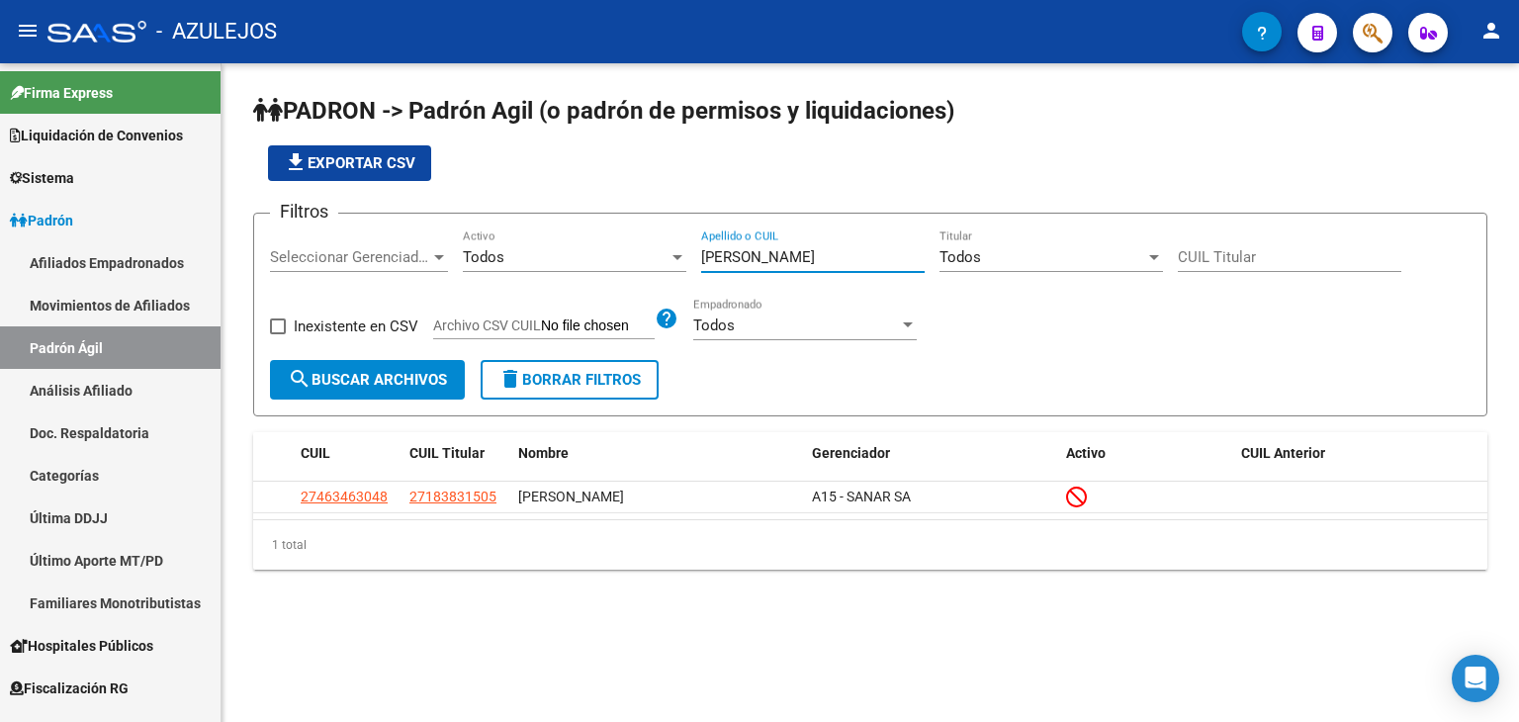
drag, startPoint x: 780, startPoint y: 256, endPoint x: 615, endPoint y: 246, distance: 165.5
click at [616, 246] on div "Filtros Seleccionar Gerenciador Seleccionar Gerenciador Todos Activo [PERSON_NA…" at bounding box center [870, 294] width 1201 height 131
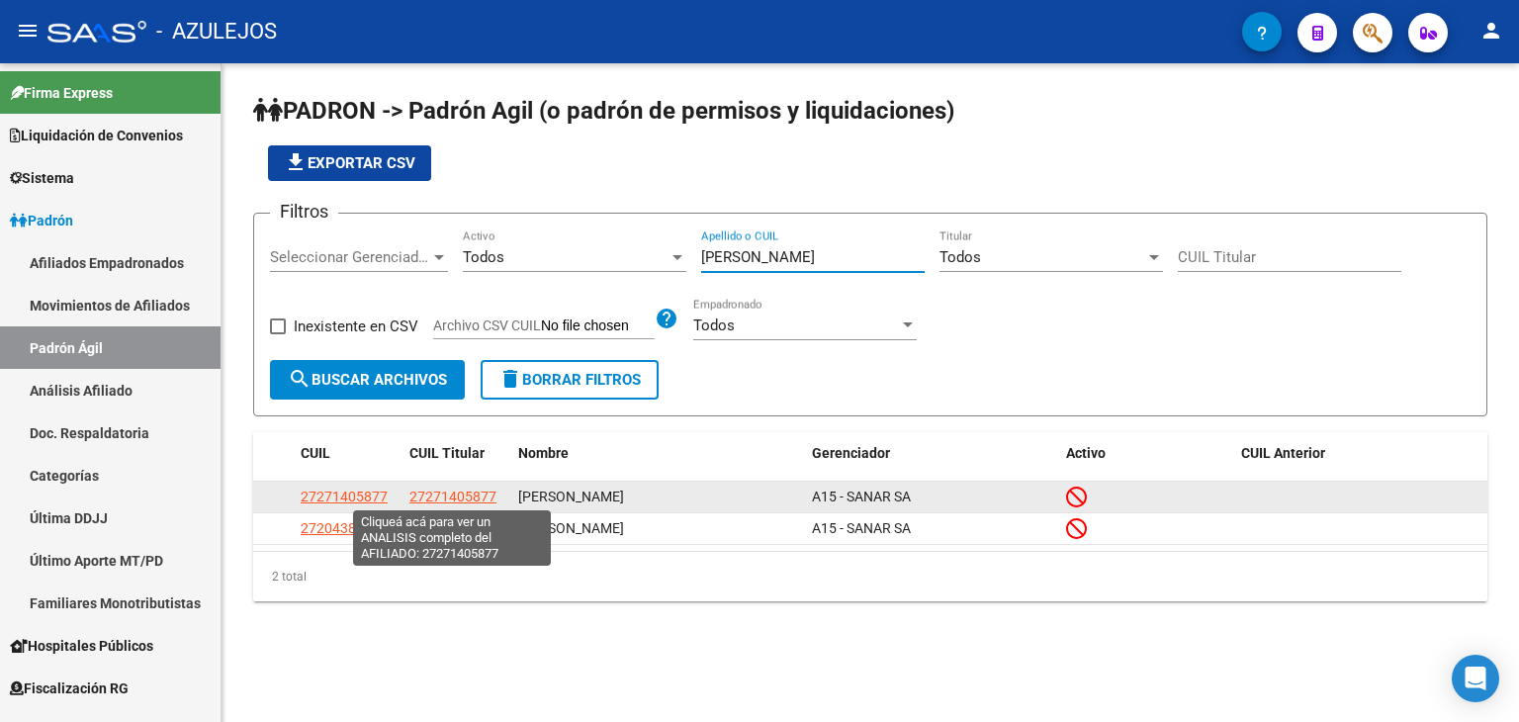
type input "[PERSON_NAME]"
click at [440, 496] on span "27271405877" at bounding box center [453, 497] width 87 height 16
type textarea "27271405877"
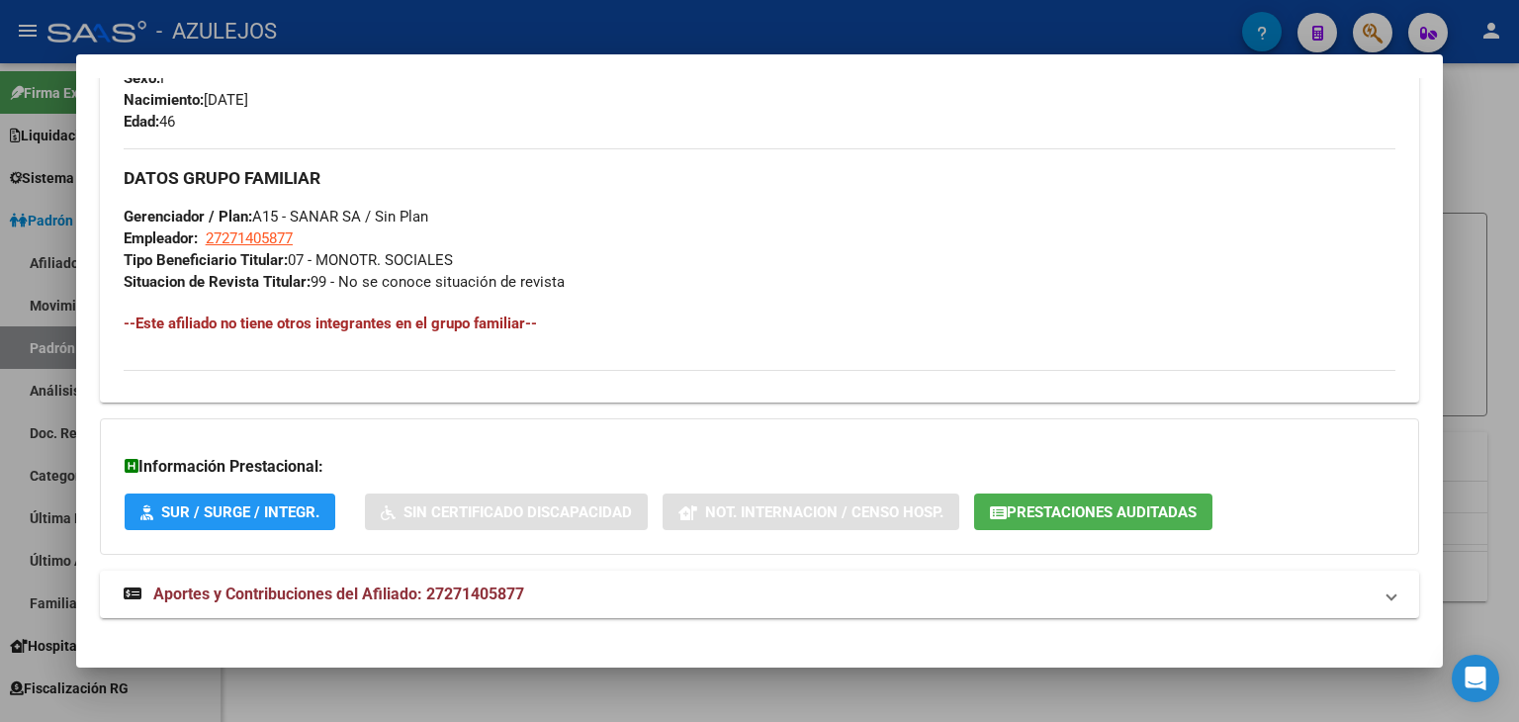
scroll to position [900, 0]
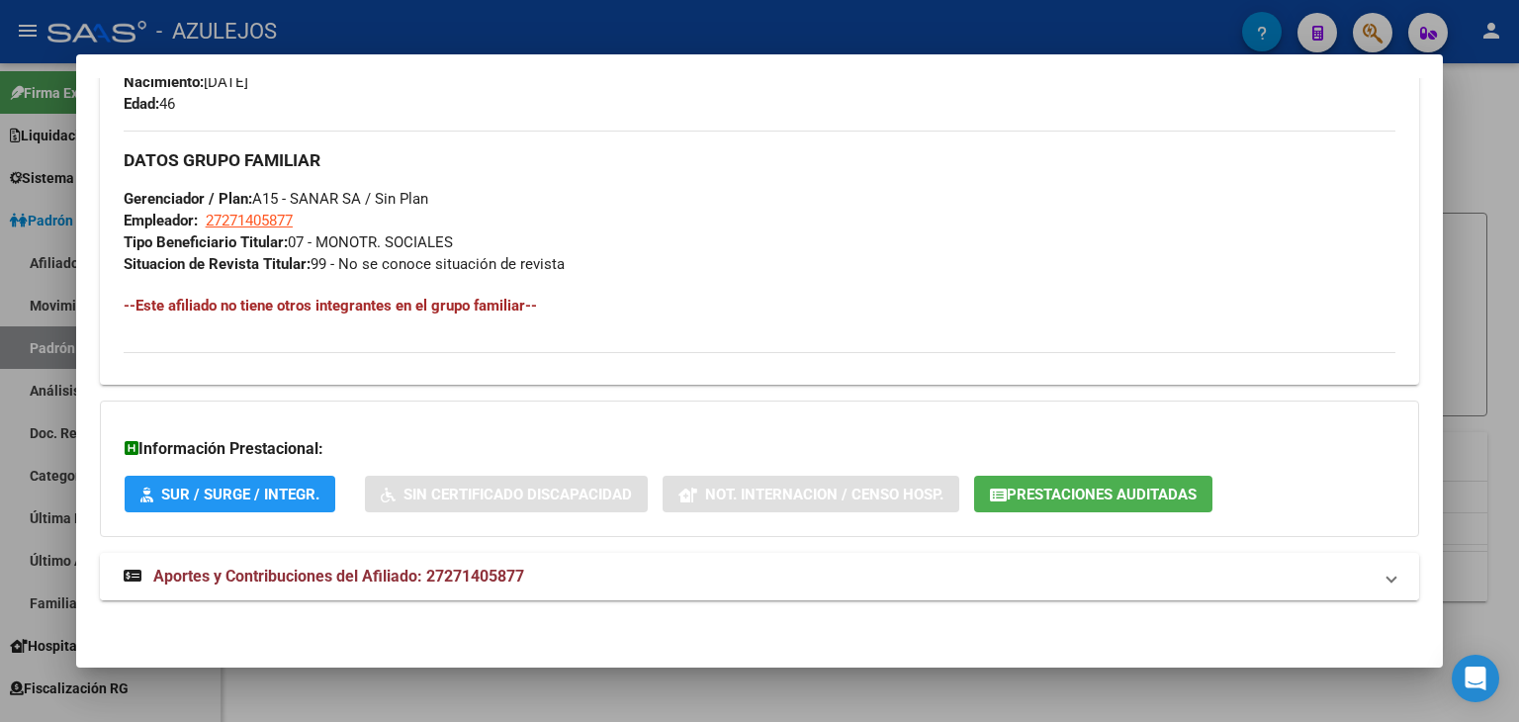
click at [396, 575] on span "Aportes y Contribuciones del Afiliado: 27271405877" at bounding box center [338, 576] width 371 height 19
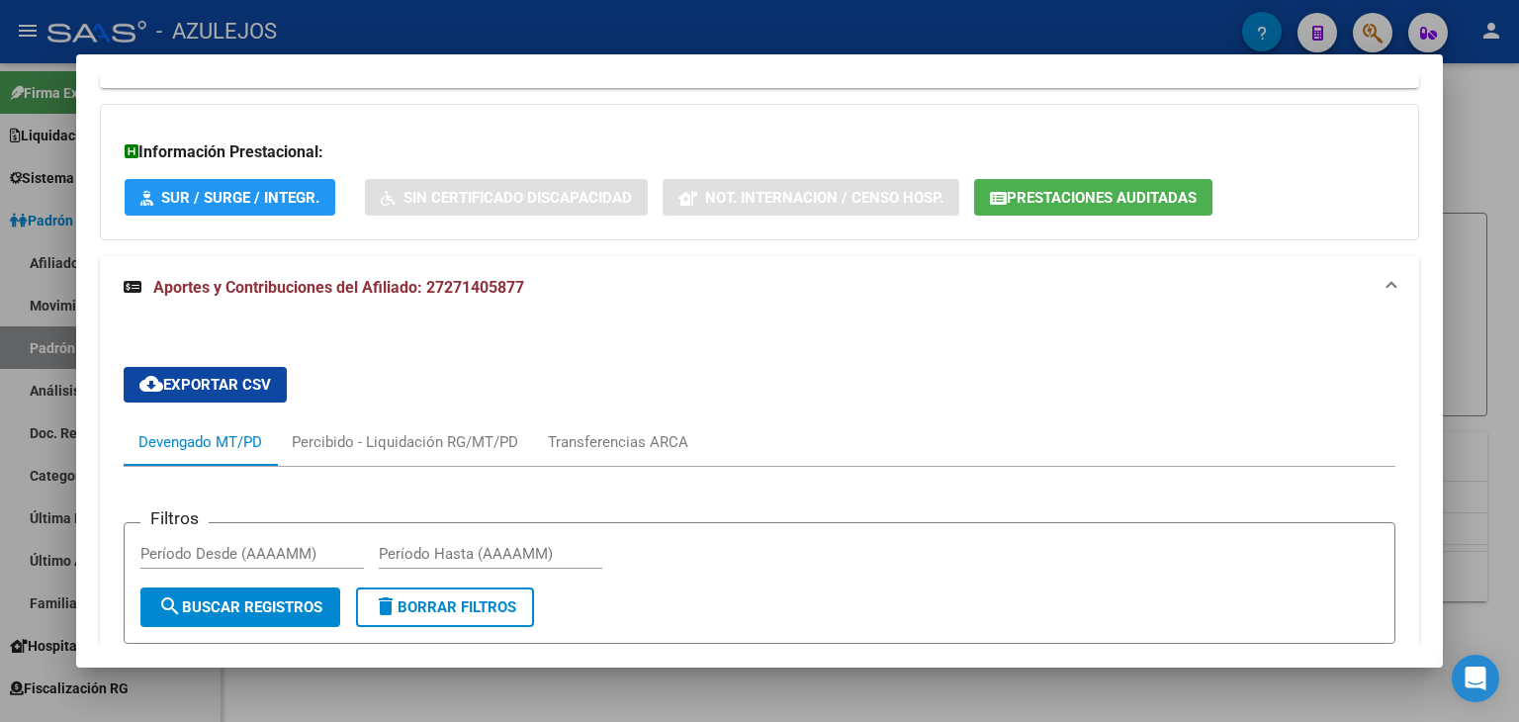
scroll to position [1494, 0]
